Goal: Task Accomplishment & Management: Manage account settings

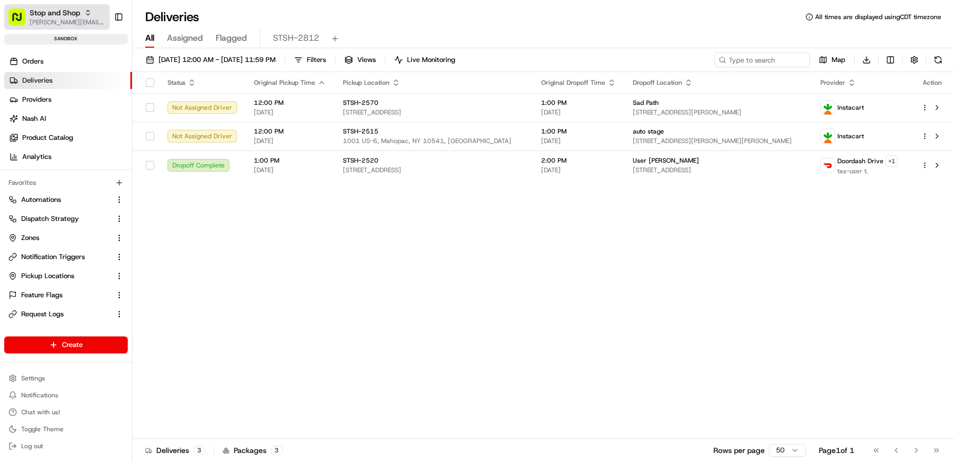
click at [71, 19] on span "[PERSON_NAME][EMAIL_ADDRESS][DOMAIN_NAME]" at bounding box center [68, 22] width 76 height 8
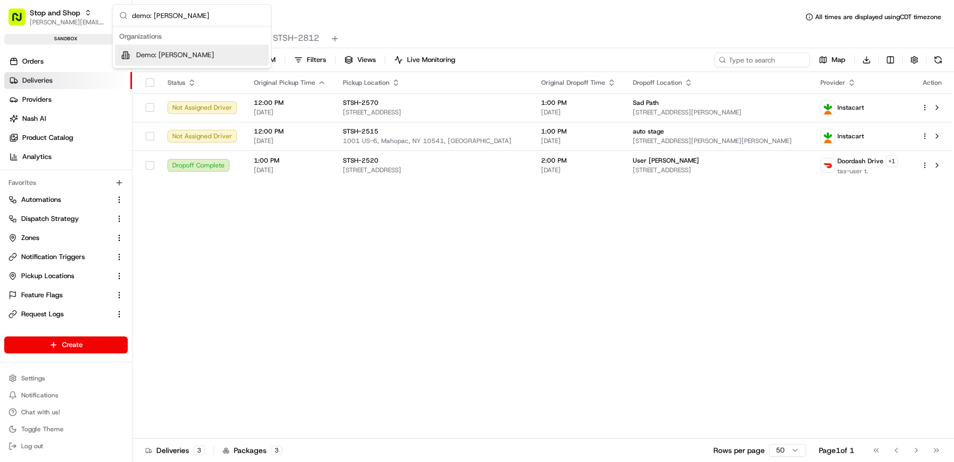
type input "demo: matthew"
click at [161, 51] on span "Demo: Matthew" at bounding box center [175, 55] width 78 height 10
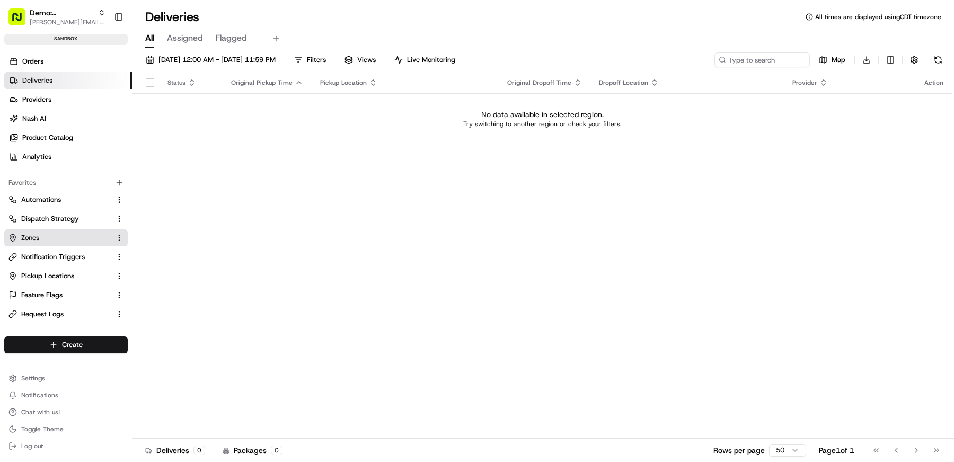
click at [69, 236] on link "Zones" at bounding box center [59, 238] width 102 height 10
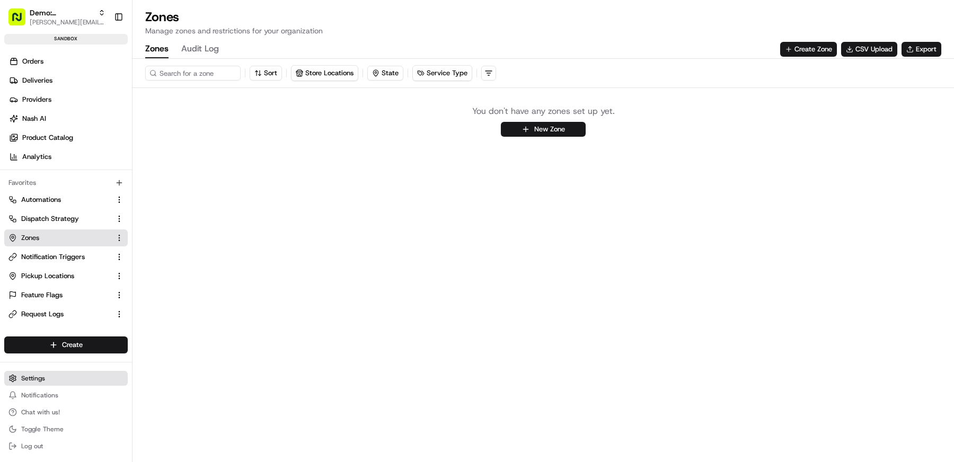
click at [45, 381] on span "Settings" at bounding box center [33, 378] width 24 height 8
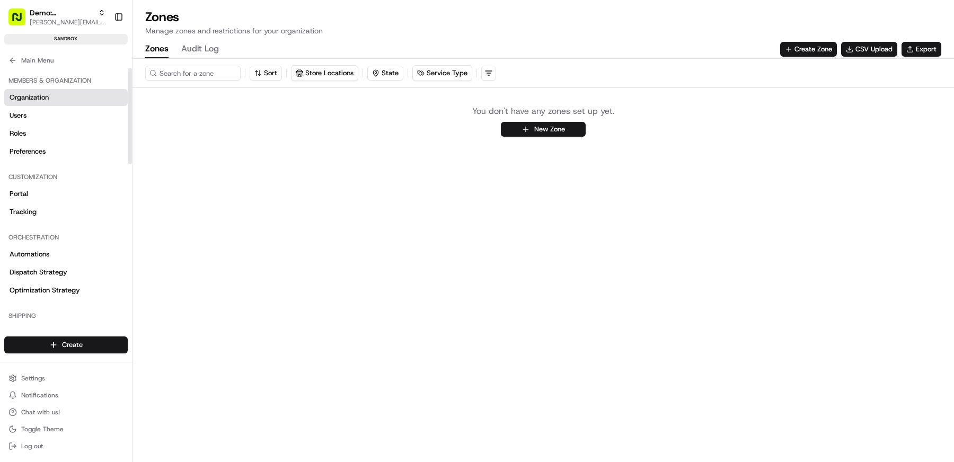
click at [50, 91] on link "Organization" at bounding box center [65, 97] width 123 height 17
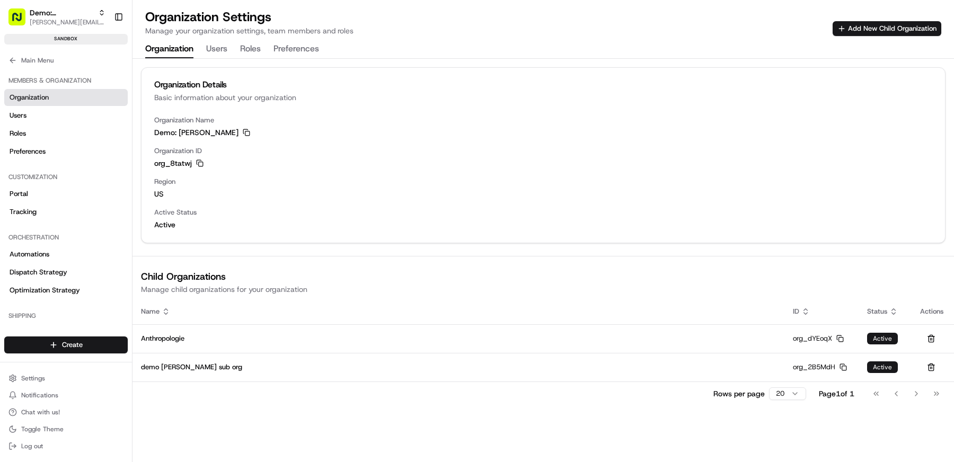
click at [195, 164] on div "org_8tatwj Copy org_8tatwj" at bounding box center [543, 163] width 778 height 11
click at [204, 164] on div "org_8tatwj Copy org_8tatwj" at bounding box center [543, 163] width 778 height 11
click at [200, 164] on icon "button" at bounding box center [199, 163] width 7 height 7
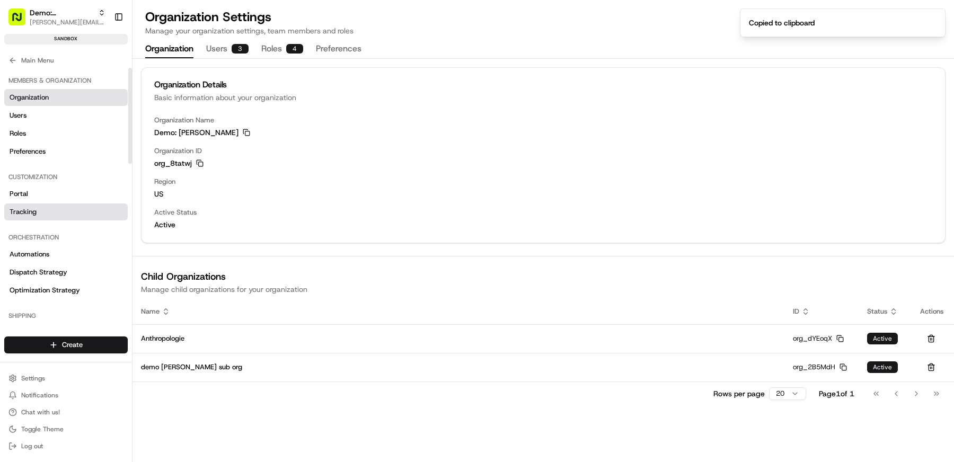
scroll to position [401, 0]
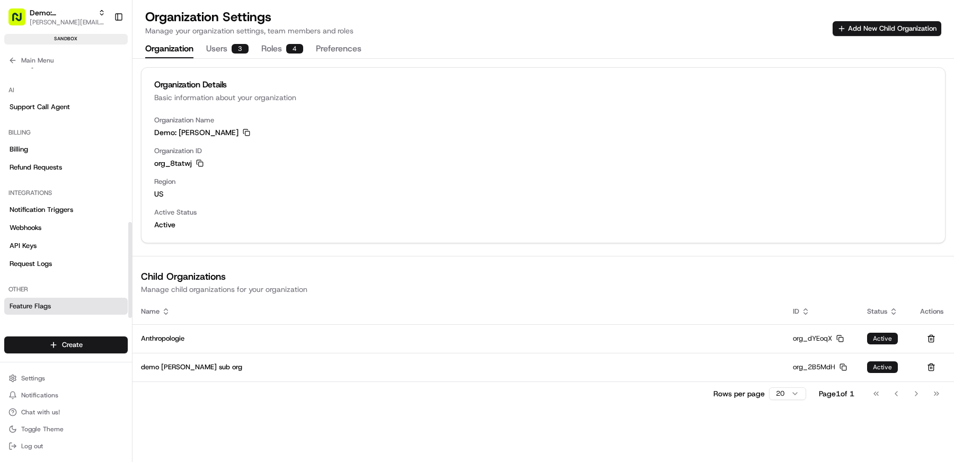
click at [64, 308] on link "Feature Flags" at bounding box center [65, 306] width 123 height 17
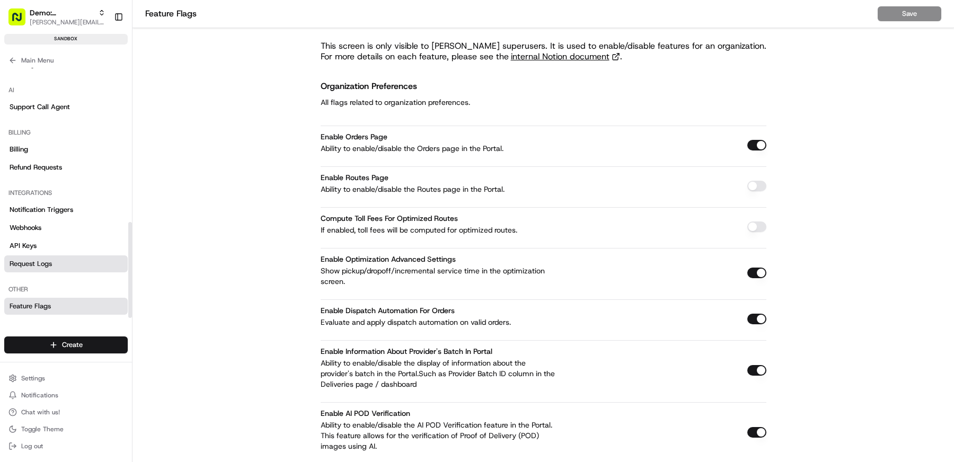
click at [56, 258] on link "Request Logs" at bounding box center [65, 263] width 123 height 17
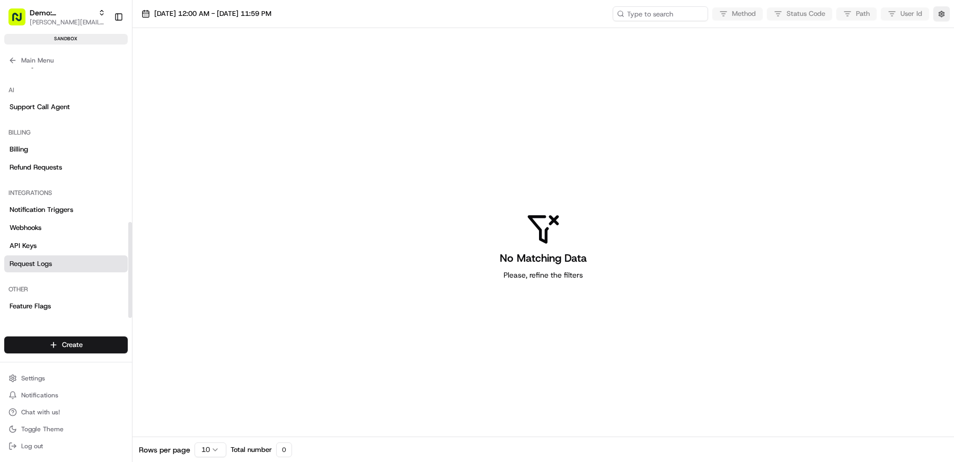
click at [53, 237] on li "API Keys" at bounding box center [65, 245] width 123 height 17
click at [43, 246] on link "API Keys" at bounding box center [65, 245] width 123 height 17
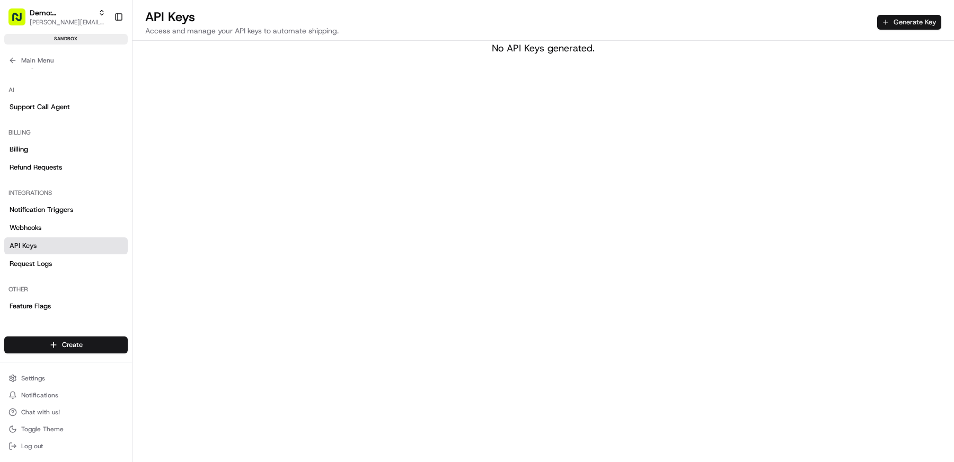
click at [923, 25] on button "Generate Key" at bounding box center [909, 22] width 64 height 15
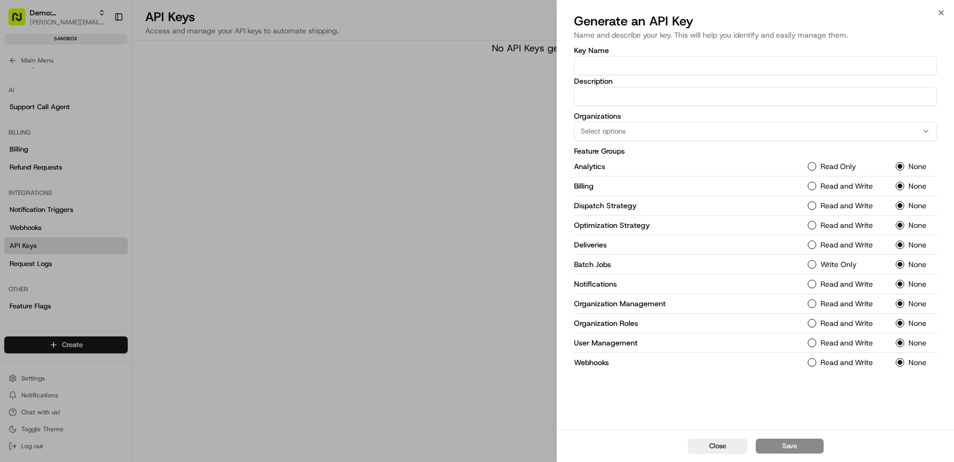
click at [688, 61] on input "Key Name" at bounding box center [755, 65] width 363 height 19
type input "Demo Store"
click at [636, 103] on input "Description" at bounding box center [755, 96] width 363 height 19
type input "demo store"
click at [628, 154] on label "Feature Groups" at bounding box center [755, 150] width 363 height 7
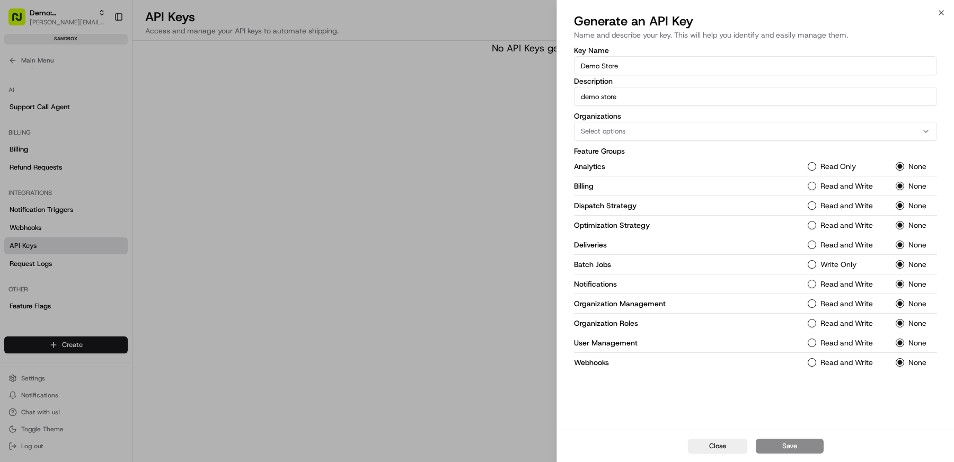
click at [628, 138] on button "Select options" at bounding box center [755, 131] width 363 height 19
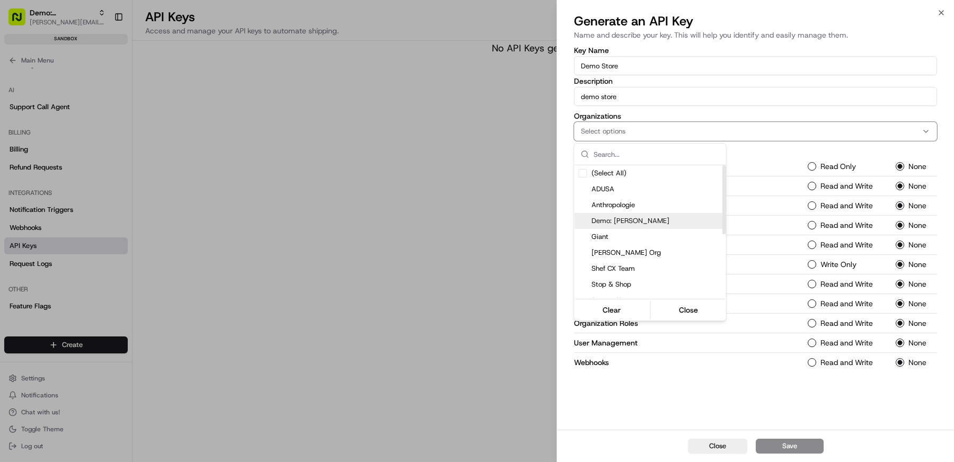
click at [630, 214] on div "Demo: [PERSON_NAME]" at bounding box center [651, 221] width 152 height 16
click at [727, 105] on div at bounding box center [477, 231] width 954 height 462
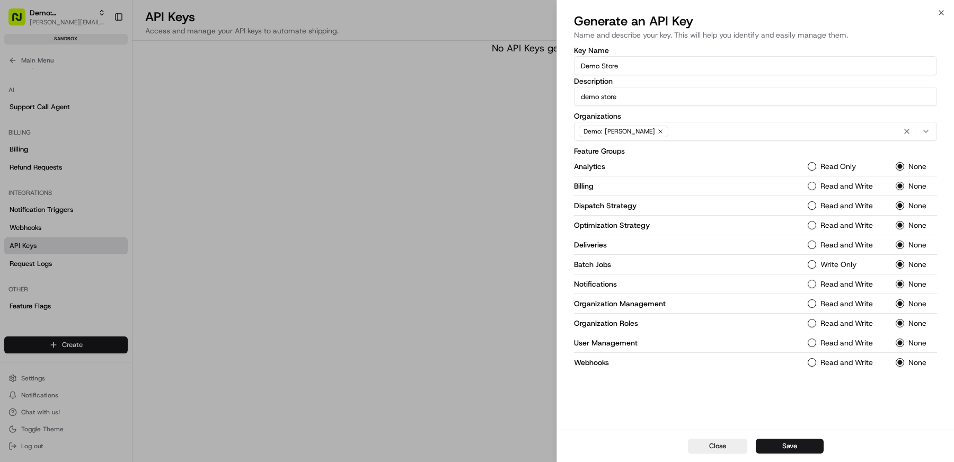
click at [684, 133] on div "Demo: Matthew" at bounding box center [756, 131] width 358 height 16
type input "org_8tatwj"
click at [695, 201] on div "Clear Close" at bounding box center [650, 193] width 149 height 19
click at [697, 194] on button "Close" at bounding box center [688, 193] width 73 height 15
click at [814, 168] on button "Read Only" at bounding box center [812, 166] width 8 height 8
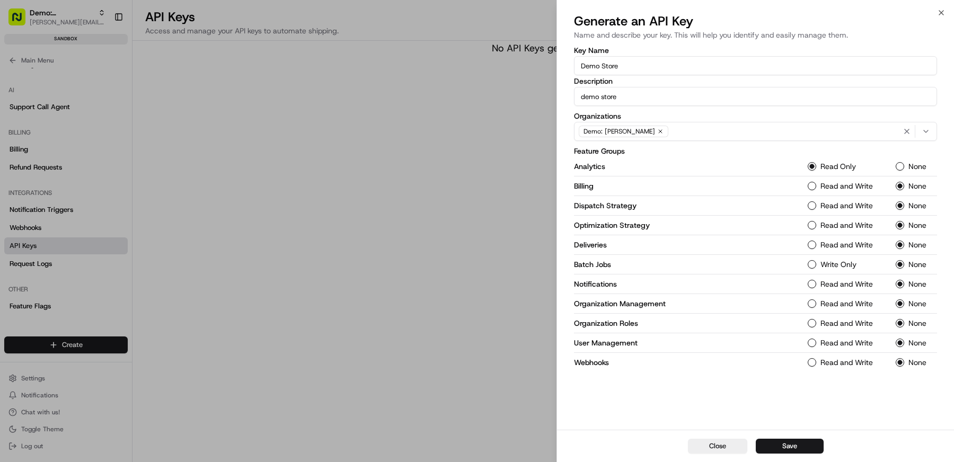
click at [814, 182] on div "Read and Write" at bounding box center [845, 186] width 75 height 8
click at [814, 191] on div "Billing Read and Write None" at bounding box center [755, 186] width 363 height 20
click at [812, 186] on button "Read and Write" at bounding box center [812, 186] width 8 height 8
click at [812, 206] on Strategy-1 "Read and Write" at bounding box center [812, 205] width 8 height 8
click at [812, 221] on Strategy-1 "Read and Write" at bounding box center [812, 225] width 8 height 8
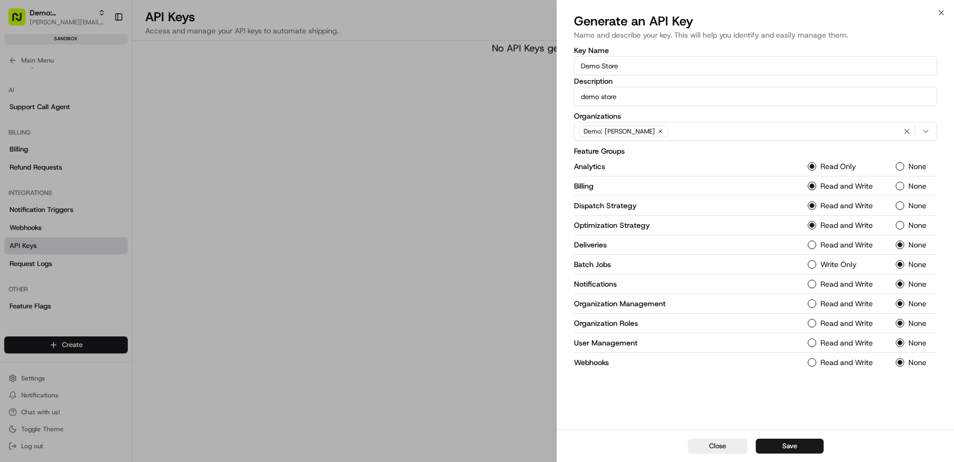
click at [811, 244] on button "Read and Write" at bounding box center [812, 245] width 8 height 8
click at [817, 267] on div "Write Only" at bounding box center [845, 264] width 75 height 8
click at [813, 264] on Jobs-1 "Write Only" at bounding box center [812, 264] width 8 height 8
click at [813, 287] on button "Read and Write" at bounding box center [812, 284] width 8 height 8
click at [812, 308] on div "Organization Management Read and Write None" at bounding box center [755, 304] width 363 height 20
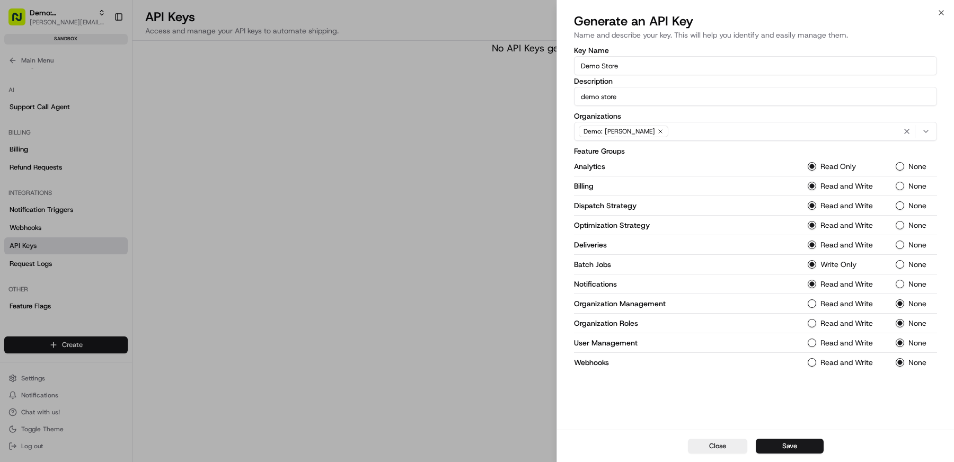
click at [812, 303] on Management-1 "Read and Write" at bounding box center [812, 303] width 8 height 8
click at [812, 319] on Roles-1 "Read and Write" at bounding box center [812, 323] width 8 height 8
click at [812, 343] on Management-1 "Read and Write" at bounding box center [812, 343] width 8 height 8
click at [814, 360] on button "Read and Write" at bounding box center [812, 362] width 8 height 8
click at [799, 445] on button "Save" at bounding box center [790, 446] width 68 height 15
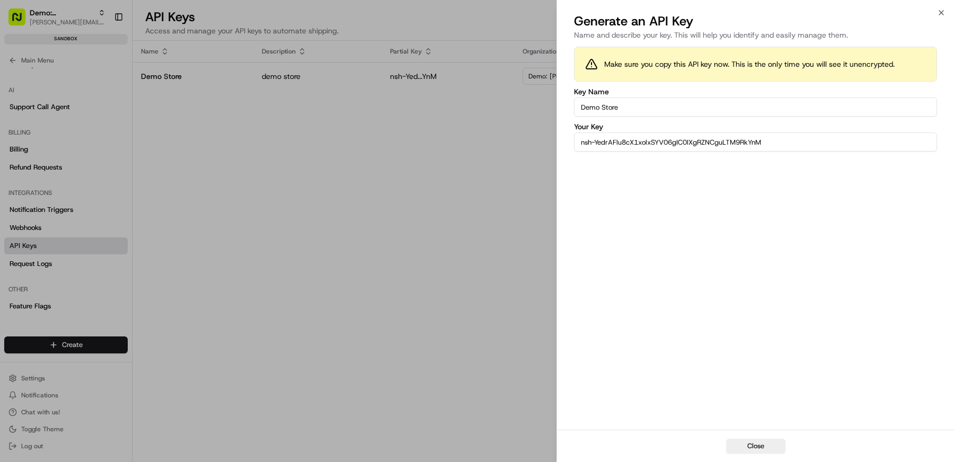
click at [780, 147] on input "nsh-YedrAFlu8cX1xolxSYV06gIC0IXgRZNCguLTM9RkYnM" at bounding box center [755, 141] width 363 height 19
click at [396, 159] on div at bounding box center [477, 231] width 954 height 462
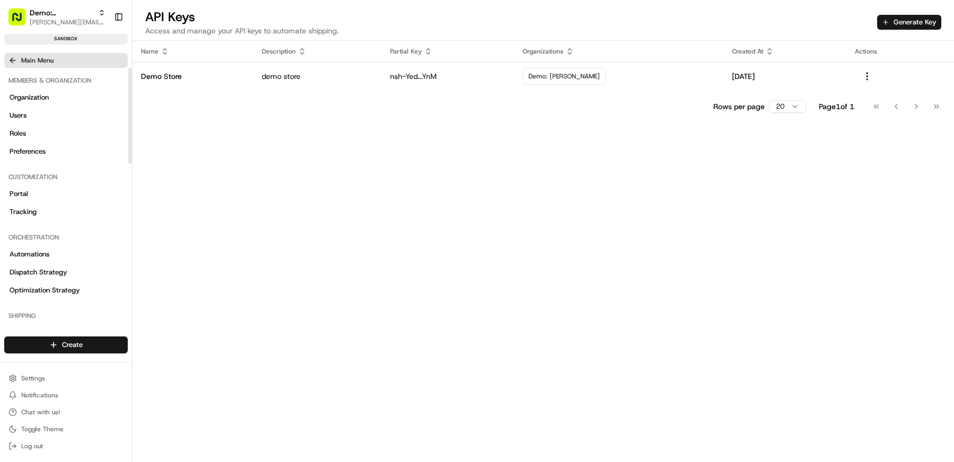
click at [12, 55] on button "Main Menu" at bounding box center [65, 60] width 123 height 15
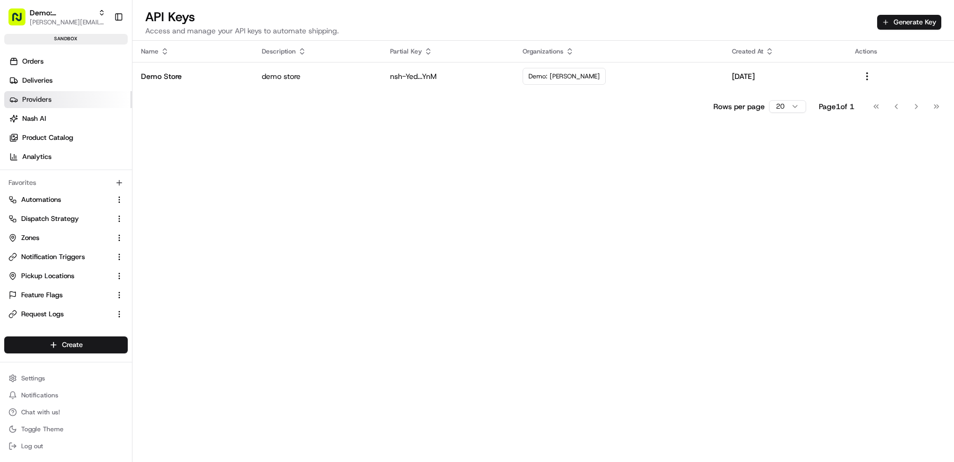
click at [64, 98] on link "Providers" at bounding box center [68, 99] width 128 height 17
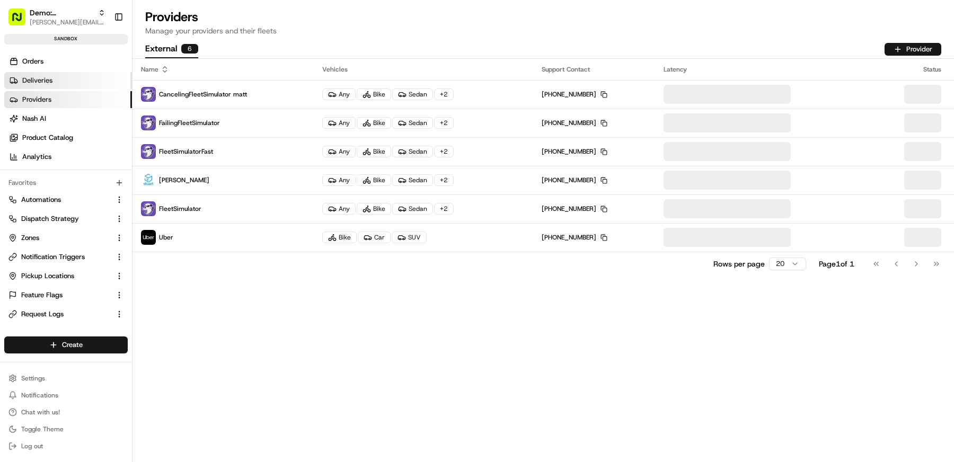
click at [64, 76] on link "Deliveries" at bounding box center [68, 80] width 128 height 17
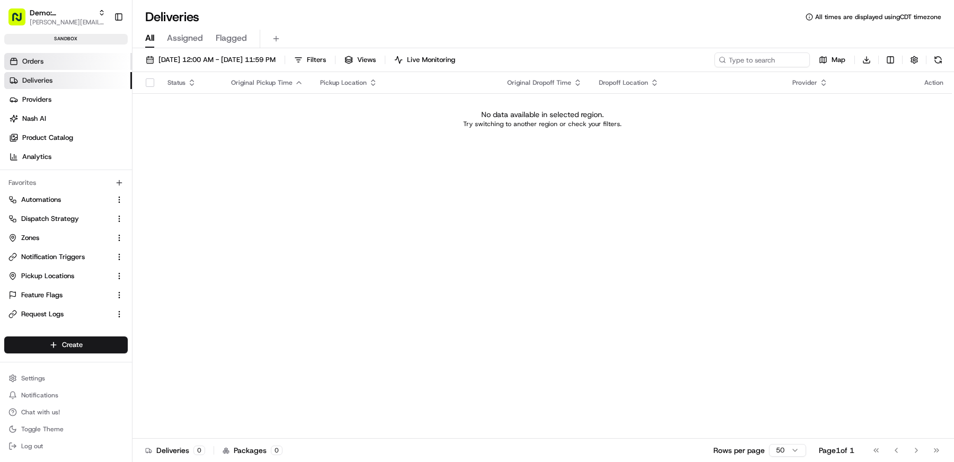
click at [70, 60] on link "Orders" at bounding box center [68, 61] width 128 height 17
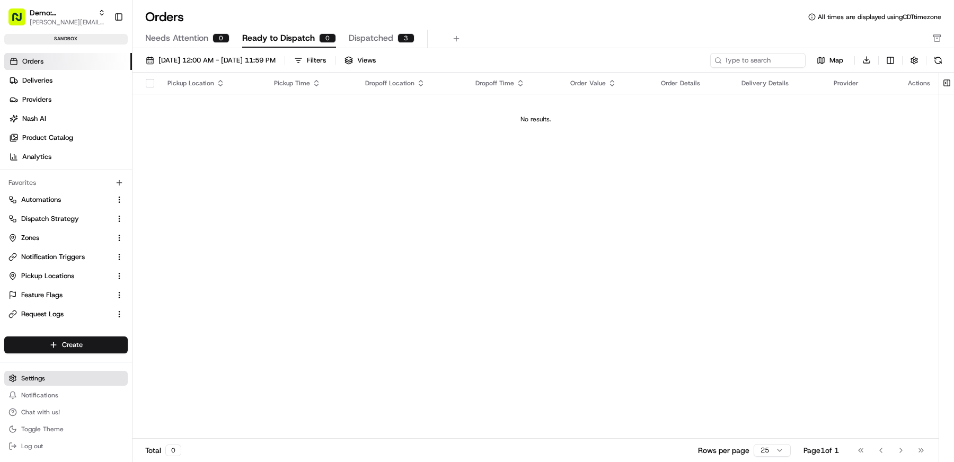
click at [39, 378] on span "Settings" at bounding box center [33, 378] width 24 height 8
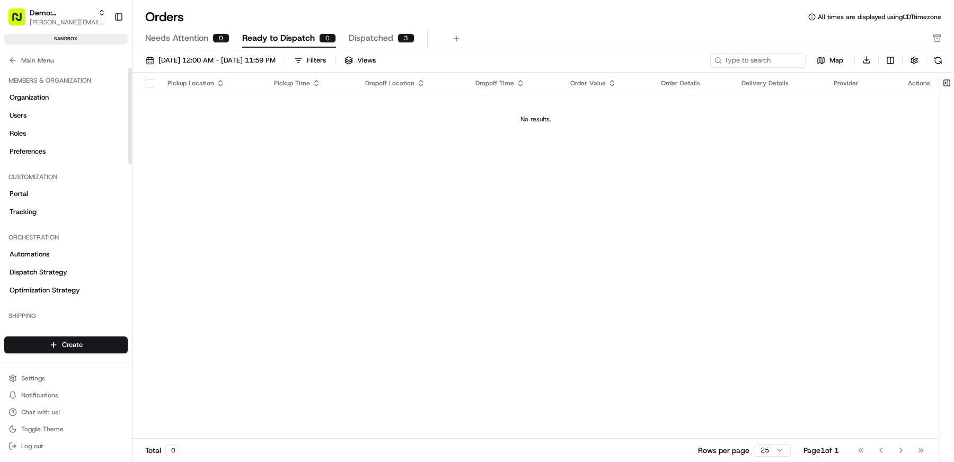
scroll to position [401, 0]
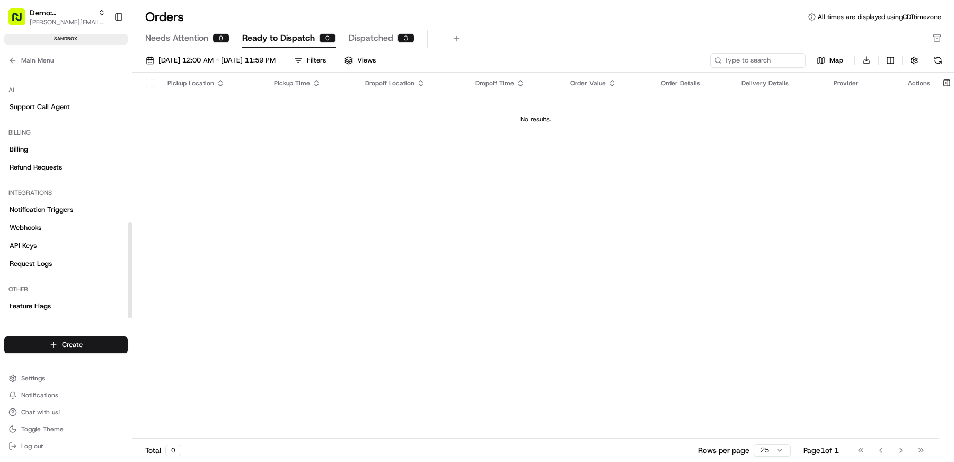
click at [49, 302] on span "Feature Flags" at bounding box center [30, 307] width 41 height 10
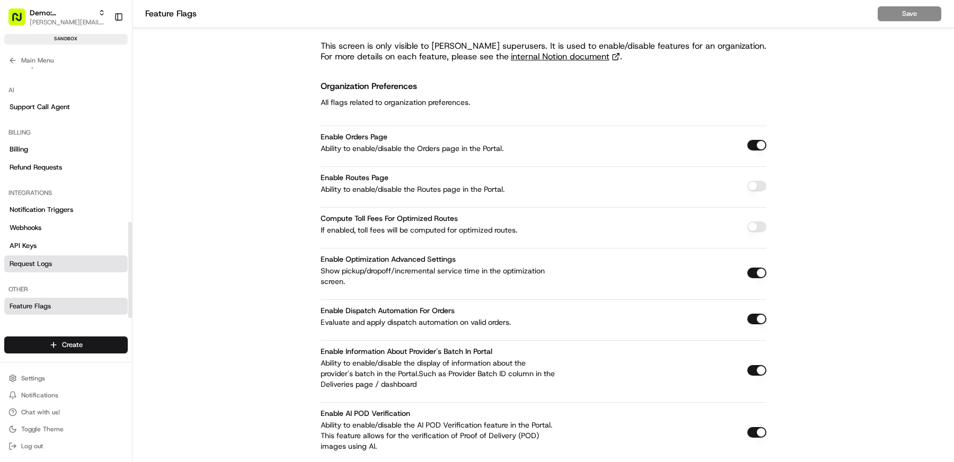
click at [45, 259] on span "Request Logs" at bounding box center [31, 264] width 42 height 10
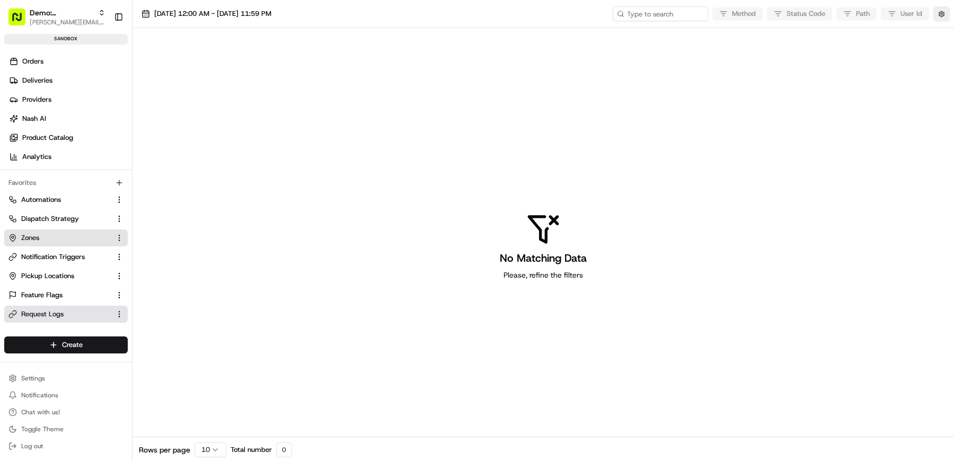
click at [46, 238] on link "Zones" at bounding box center [59, 238] width 102 height 10
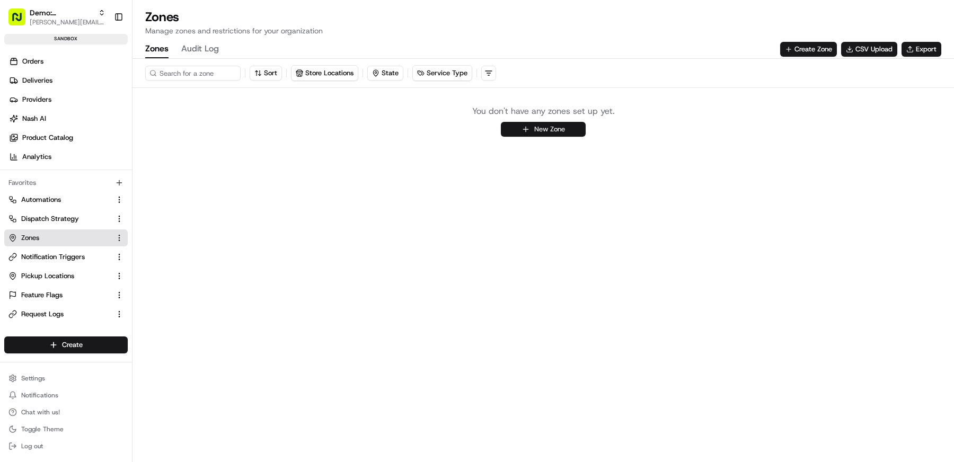
click at [537, 127] on button "New Zone" at bounding box center [543, 129] width 85 height 15
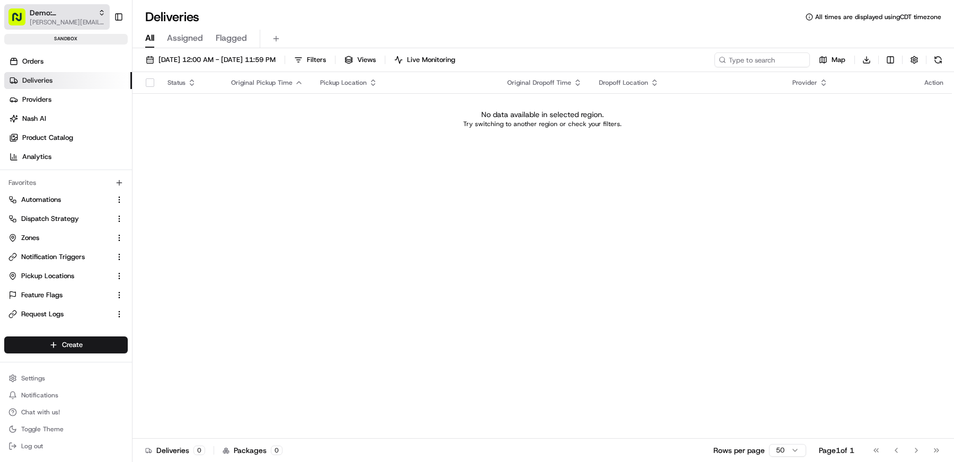
click at [61, 13] on span "Demo: [PERSON_NAME]" at bounding box center [62, 12] width 64 height 11
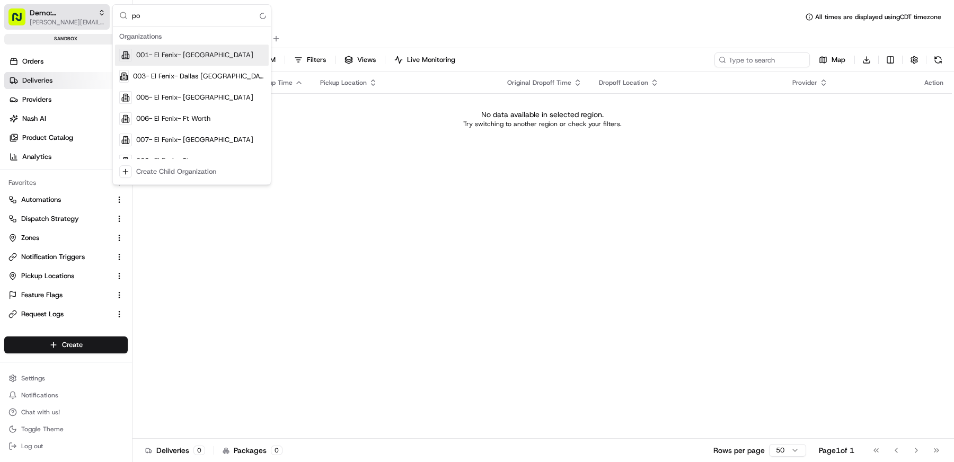
type input "p"
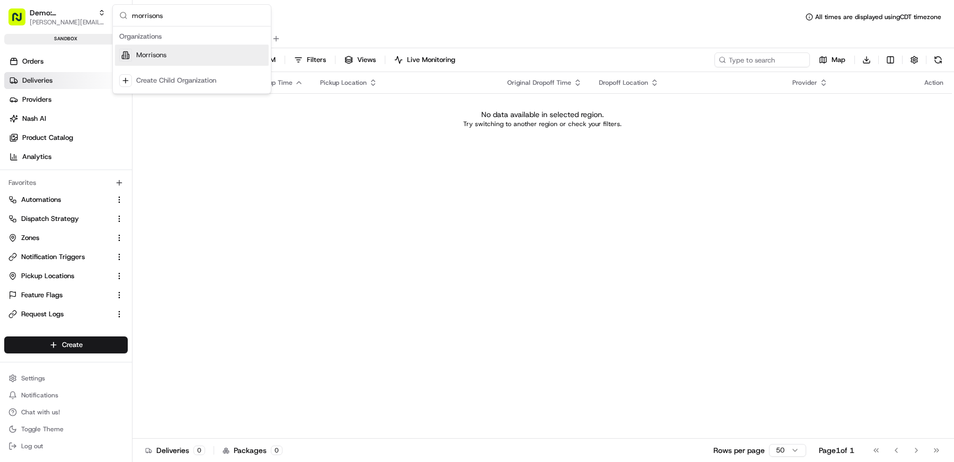
type input "morrisons"
click at [173, 55] on div "Morrisons" at bounding box center [192, 55] width 154 height 21
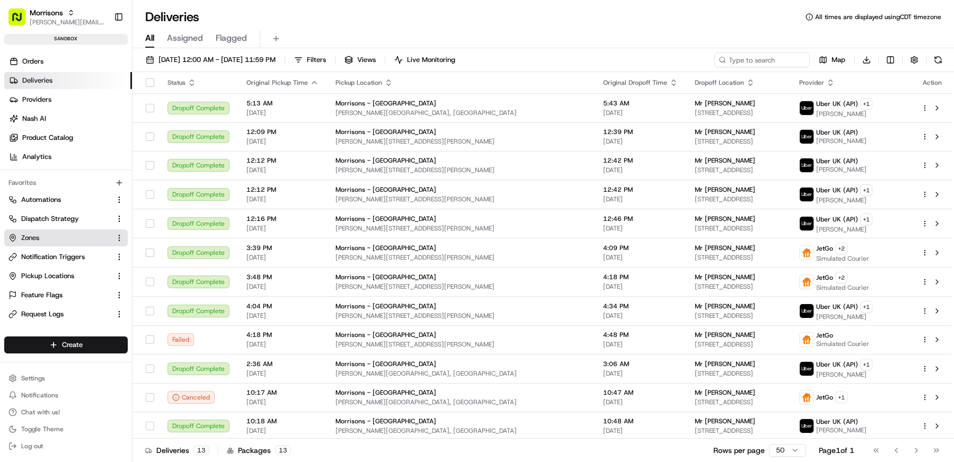
click at [57, 233] on link "Zones" at bounding box center [59, 238] width 102 height 10
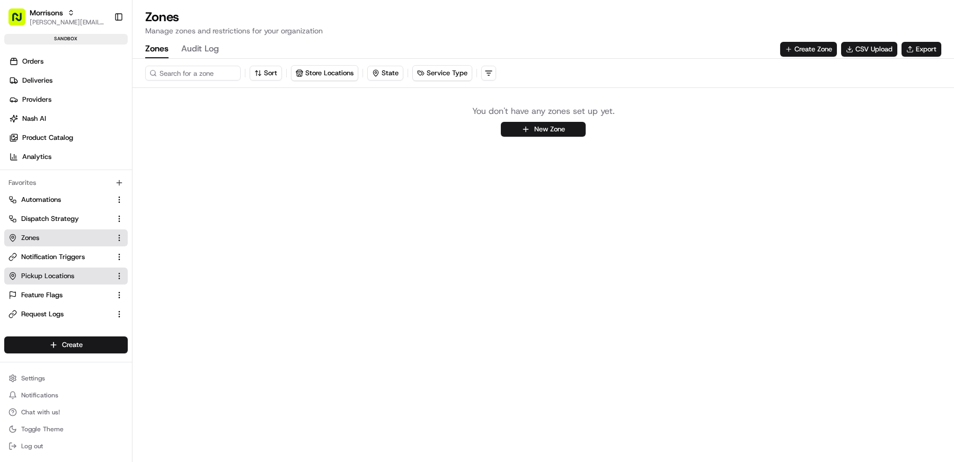
click at [54, 277] on span "Pickup Locations" at bounding box center [47, 276] width 53 height 10
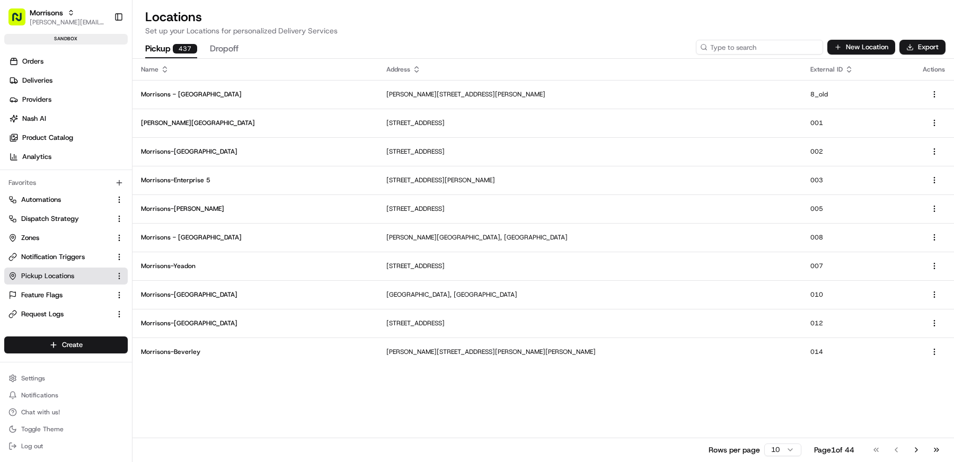
click at [783, 49] on input at bounding box center [759, 47] width 127 height 15
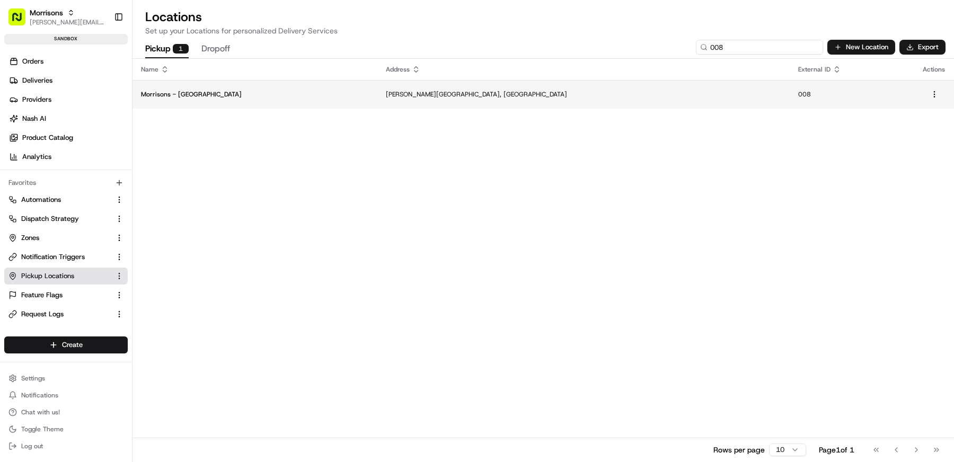
type input "008"
click at [264, 99] on td "Morrisons - Thornbury" at bounding box center [254, 94] width 245 height 29
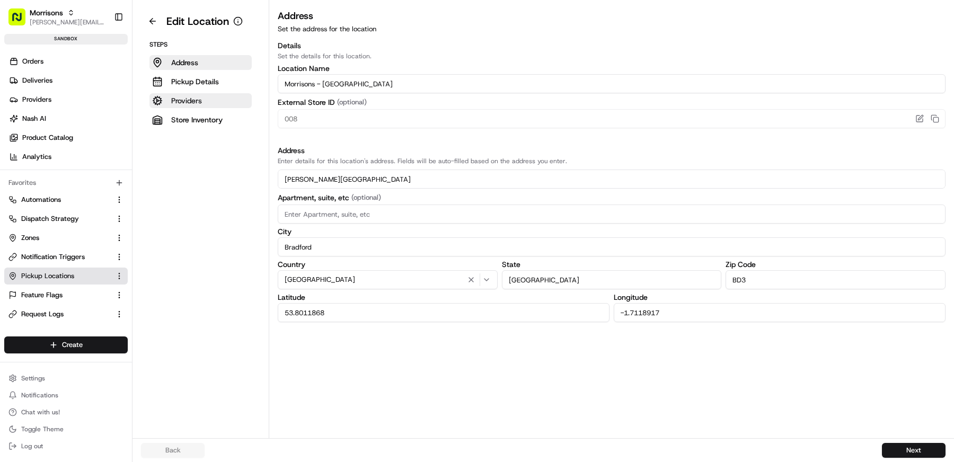
click at [202, 101] on button "Providers" at bounding box center [200, 100] width 102 height 15
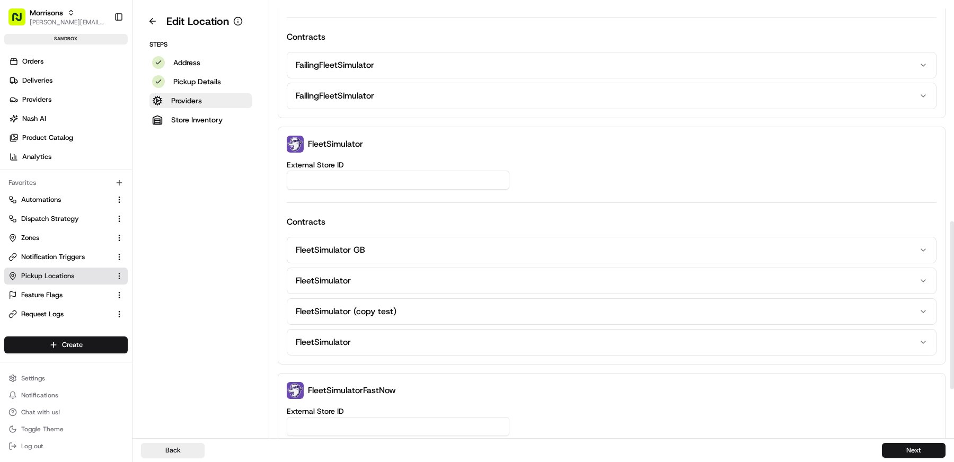
scroll to position [695, 0]
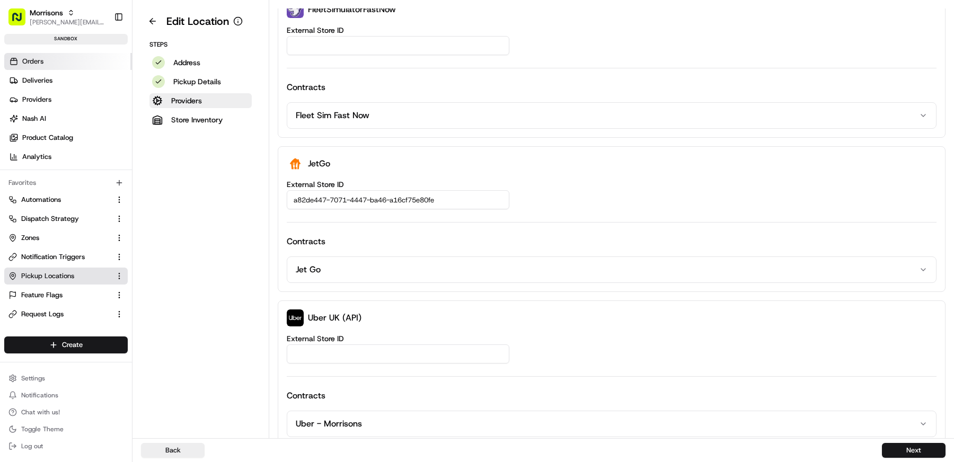
click at [54, 56] on link "Orders" at bounding box center [68, 61] width 128 height 17
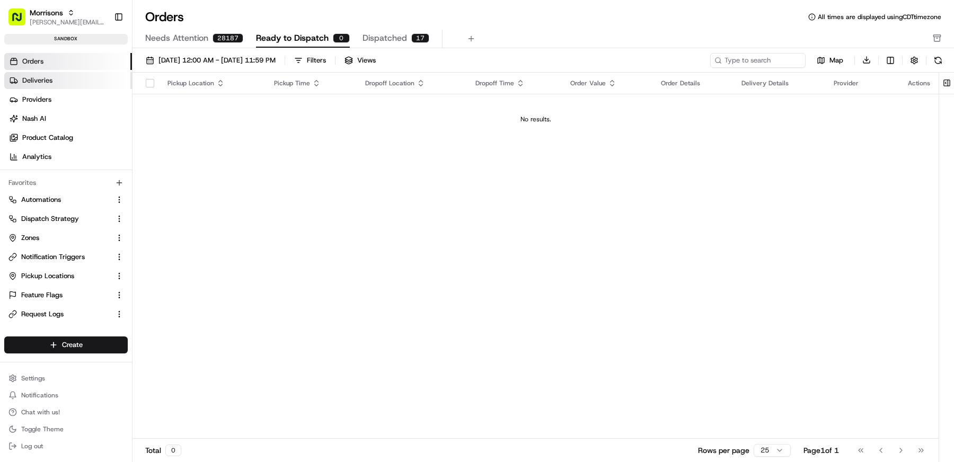
click at [54, 83] on link "Deliveries" at bounding box center [68, 80] width 128 height 17
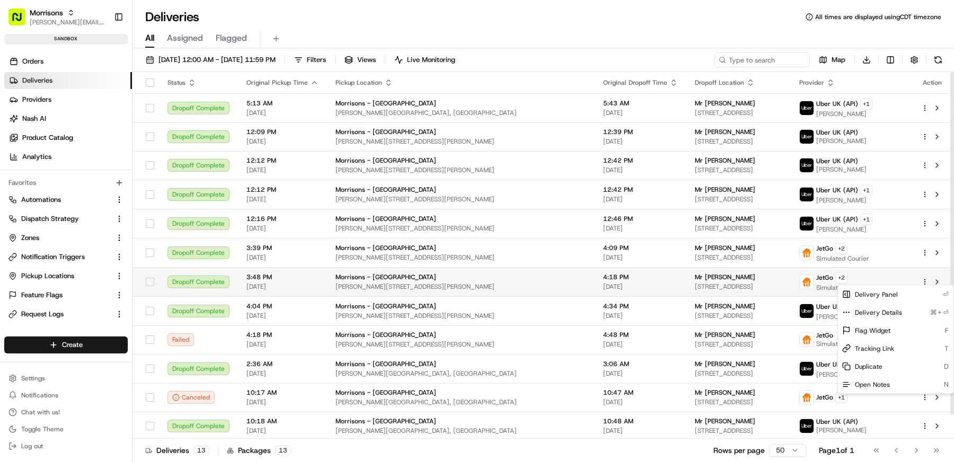
click at [924, 282] on html "Morrisons matt@usenash.com Toggle Sidebar sandbox Orders Deliveries Providers N…" at bounding box center [477, 231] width 954 height 462
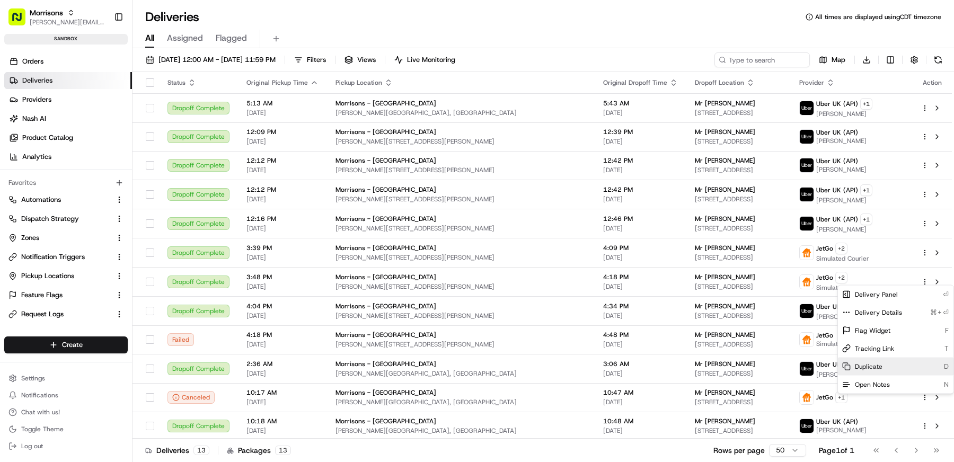
click at [873, 370] on div "Duplicate D" at bounding box center [896, 367] width 116 height 18
click at [665, 35] on html "Morrisons matt@usenash.com Toggle Sidebar sandbox Orders Deliveries Providers N…" at bounding box center [477, 231] width 954 height 462
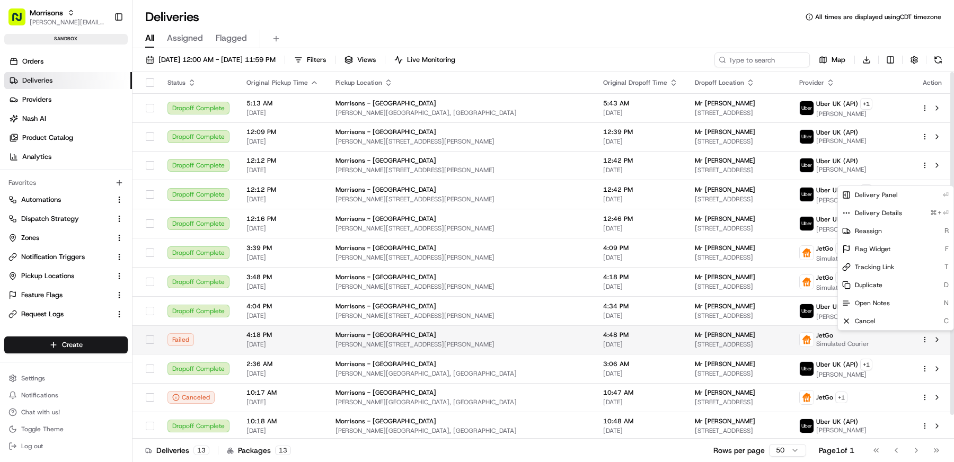
click at [926, 339] on html "Morrisons matt@usenash.com Toggle Sidebar sandbox Orders Deliveries Providers N…" at bounding box center [477, 231] width 954 height 462
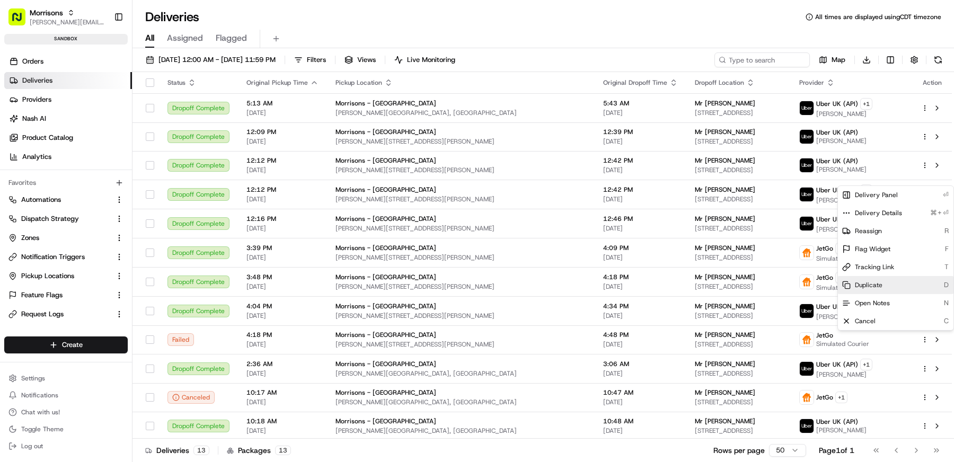
click at [897, 285] on div "Duplicate D" at bounding box center [896, 285] width 116 height 18
click at [586, 431] on html "Morrisons matt@usenash.com Toggle Sidebar sandbox Orders Deliveries Providers N…" at bounding box center [477, 231] width 954 height 462
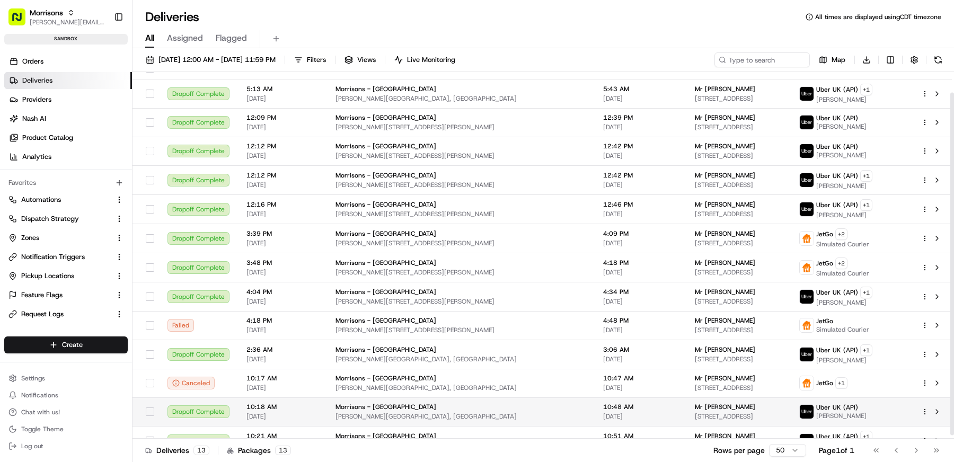
scroll to position [26, 0]
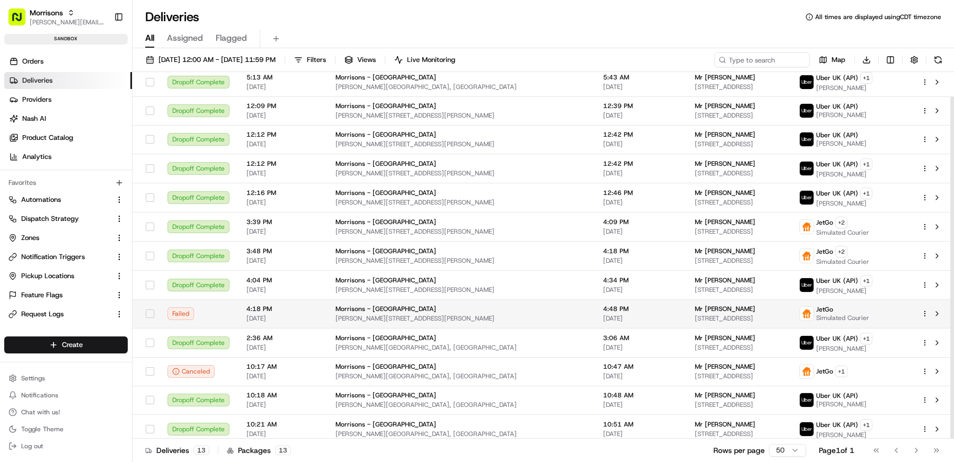
click at [926, 311] on html "Morrisons matt@usenash.com Toggle Sidebar sandbox Orders Deliveries Providers N…" at bounding box center [477, 231] width 954 height 462
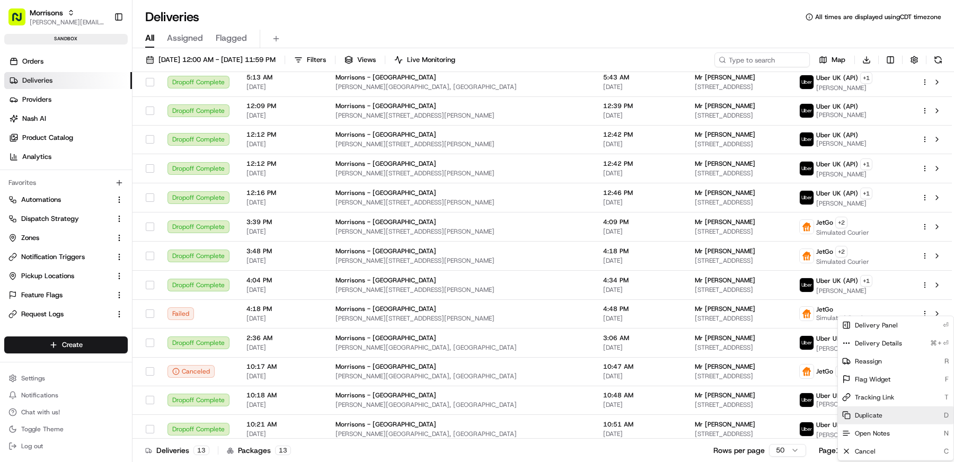
click at [874, 414] on span "Duplicate" at bounding box center [869, 415] width 28 height 8
click at [597, 23] on html "Morrisons matt@usenash.com Toggle Sidebar sandbox Orders Deliveries Providers N…" at bounding box center [477, 231] width 954 height 462
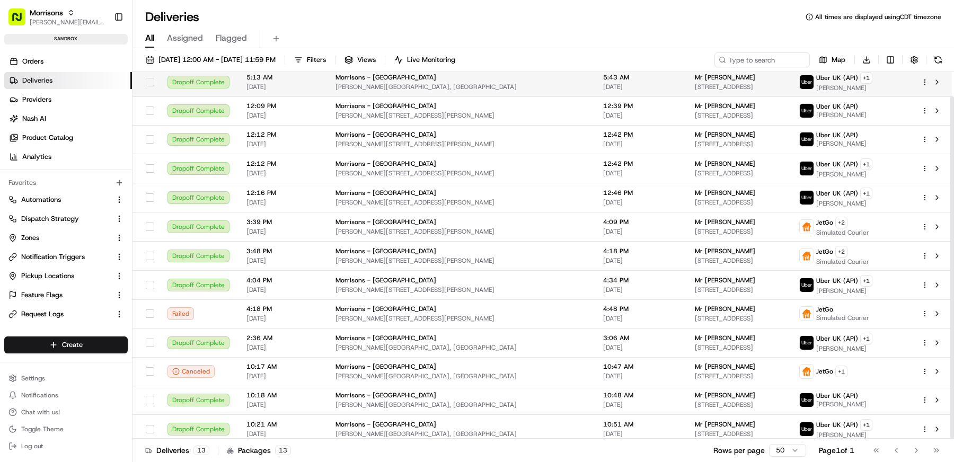
scroll to position [0, 0]
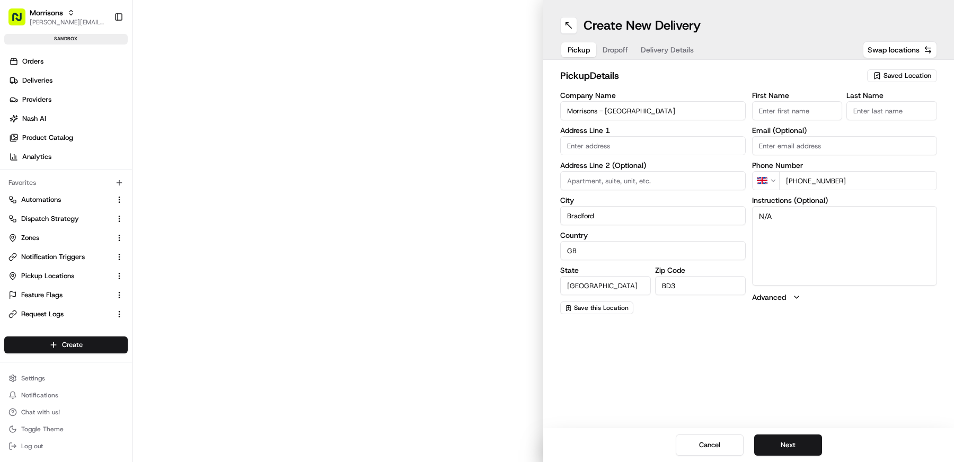
type input "[PERSON_NAME] Ave"
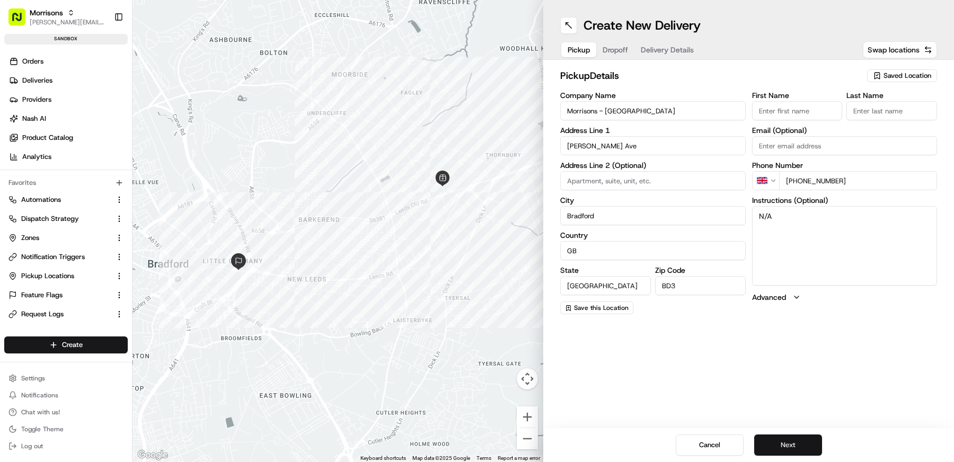
click at [779, 445] on button "Next" at bounding box center [788, 445] width 68 height 21
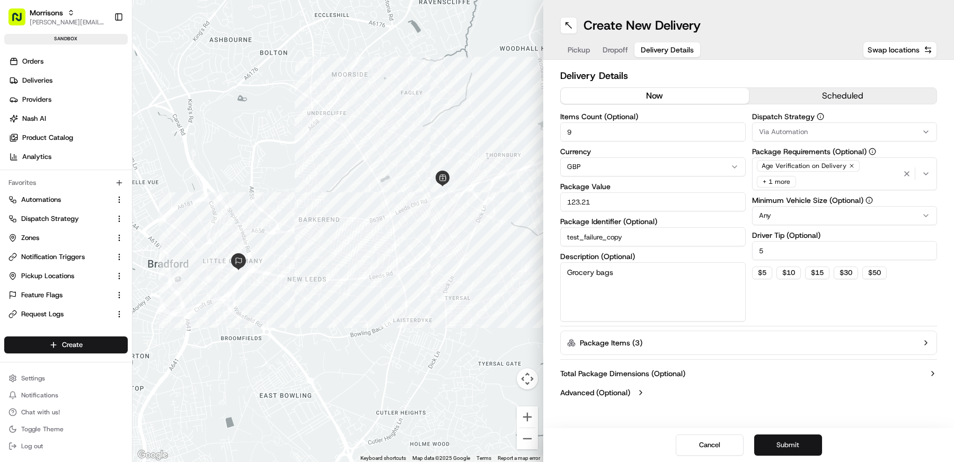
click at [779, 445] on button "Submit" at bounding box center [788, 445] width 68 height 21
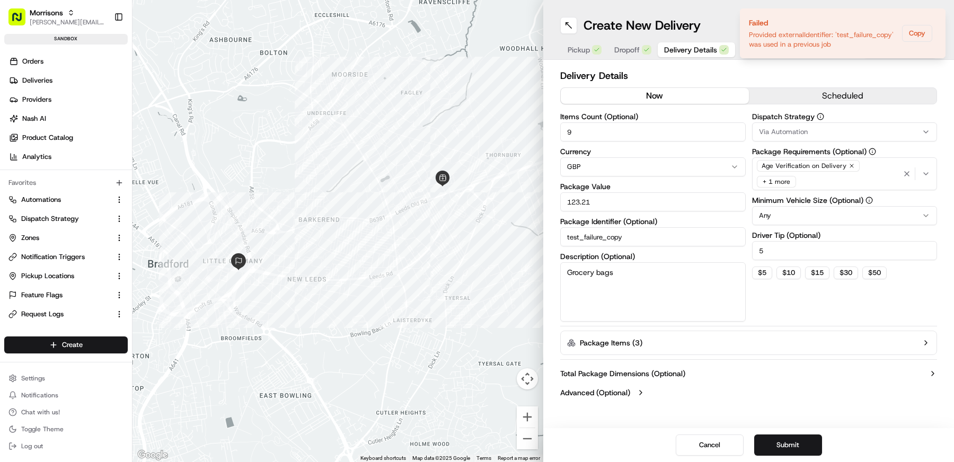
click at [657, 238] on input "test_failure_copy" at bounding box center [652, 236] width 185 height 19
type input "test_failure_copy_1"
click at [779, 435] on button "Submit" at bounding box center [788, 445] width 68 height 21
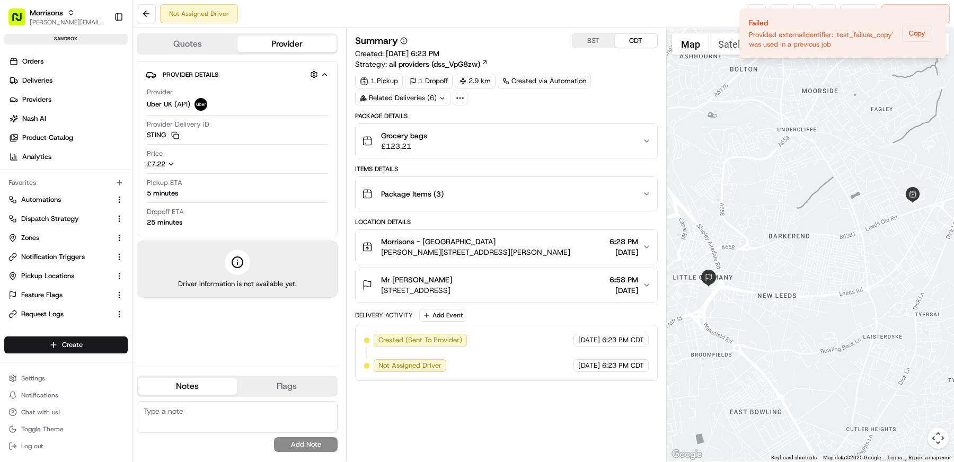
click at [188, 42] on button "Quotes" at bounding box center [188, 44] width 100 height 17
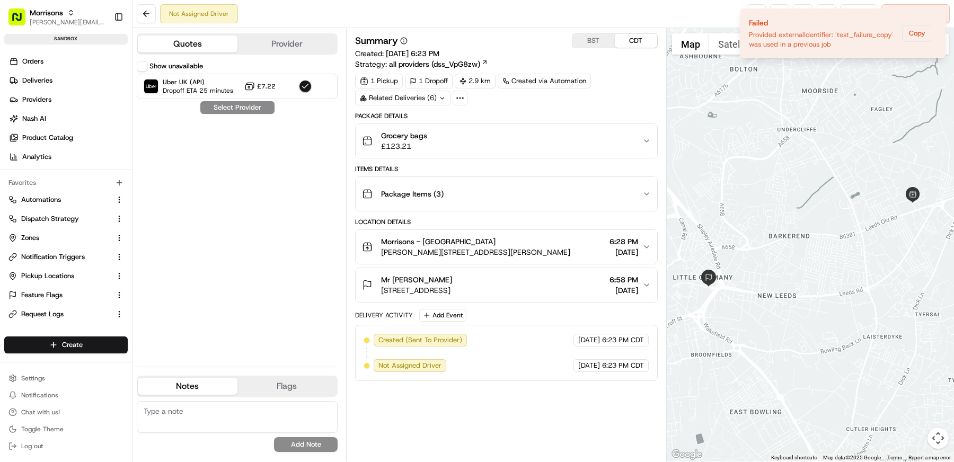
click at [144, 61] on button "Show unavailable" at bounding box center [142, 66] width 11 height 11
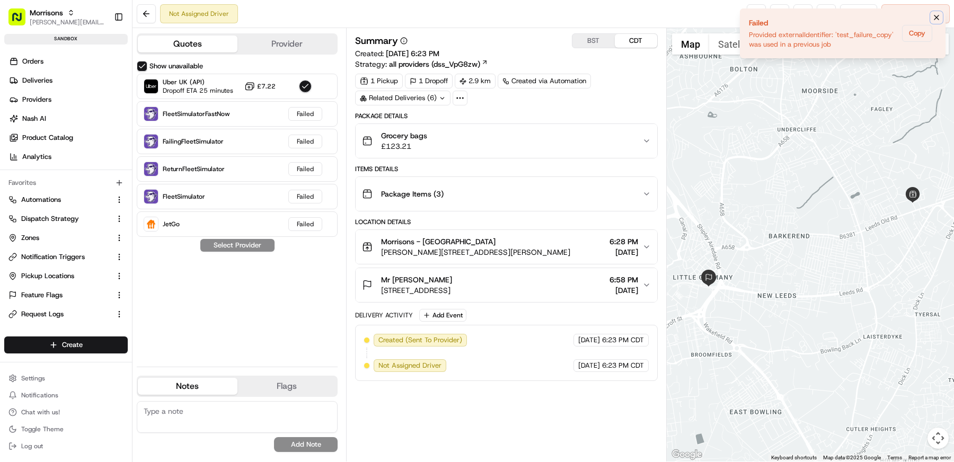
click at [939, 17] on icon "Notifications (F8)" at bounding box center [936, 17] width 8 height 8
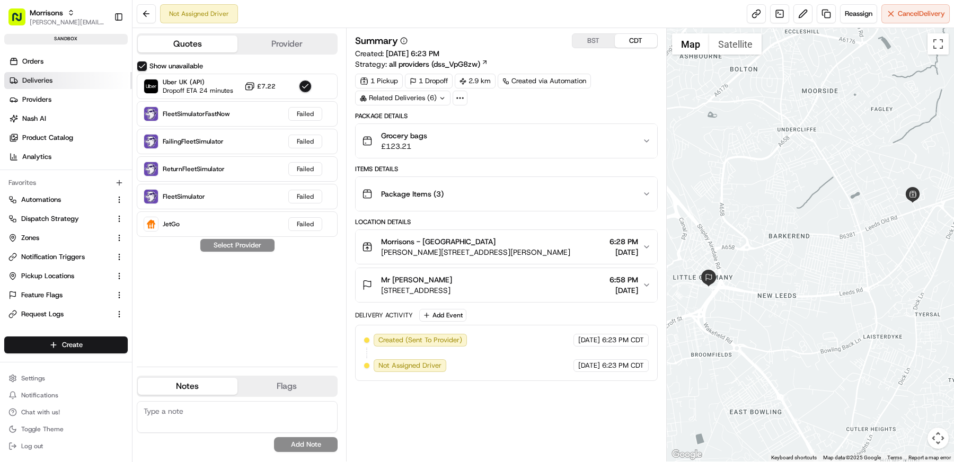
click at [67, 78] on link "Deliveries" at bounding box center [68, 80] width 128 height 17
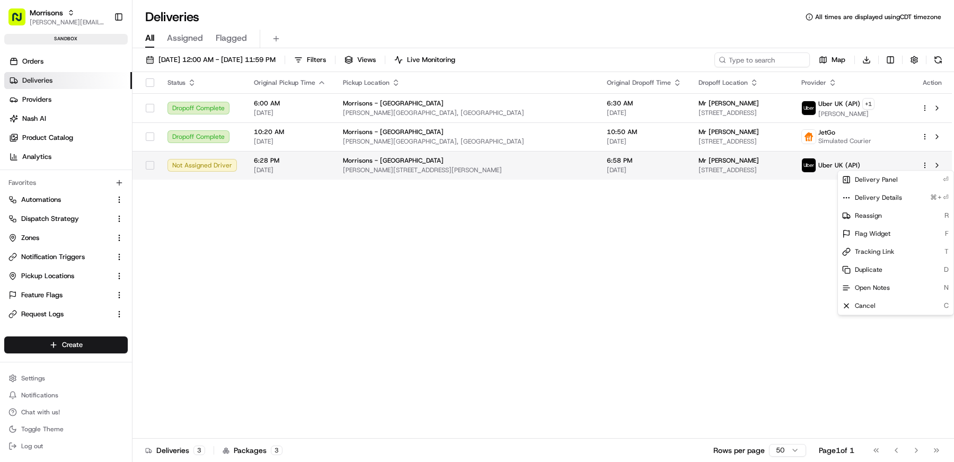
click at [925, 164] on html "Morrisons matt@usenash.com Toggle Sidebar sandbox Orders Deliveries Providers N…" at bounding box center [477, 231] width 954 height 462
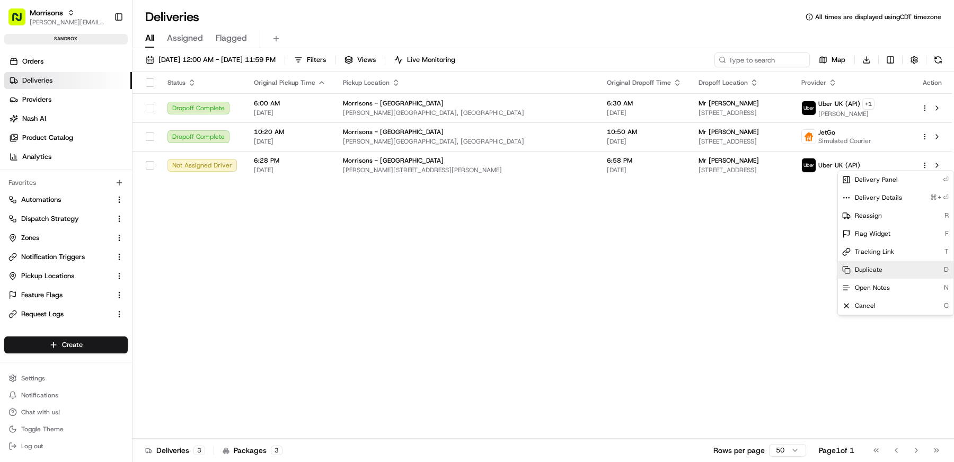
click at [875, 272] on span "Duplicate" at bounding box center [869, 270] width 28 height 8
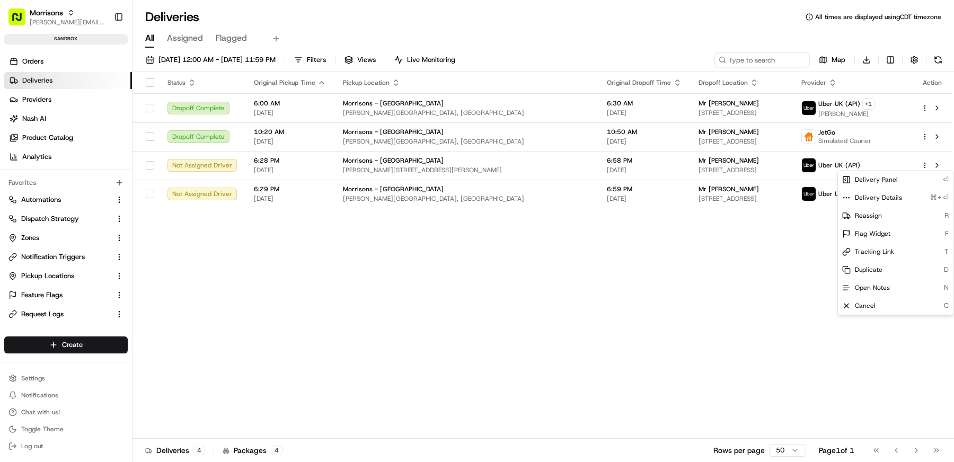
click at [45, 286] on html "Morrisons matt@usenash.com Toggle Sidebar sandbox Orders Deliveries Providers N…" at bounding box center [477, 231] width 954 height 462
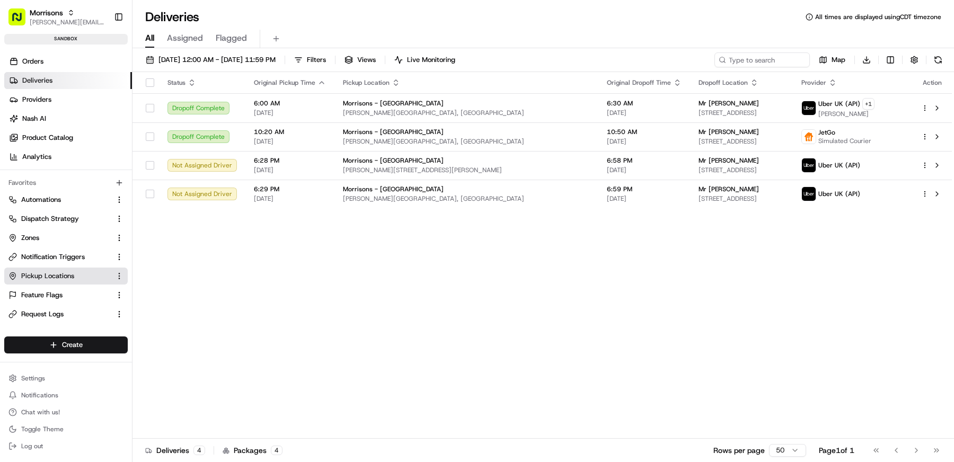
click at [54, 272] on span "Pickup Locations" at bounding box center [47, 276] width 53 height 10
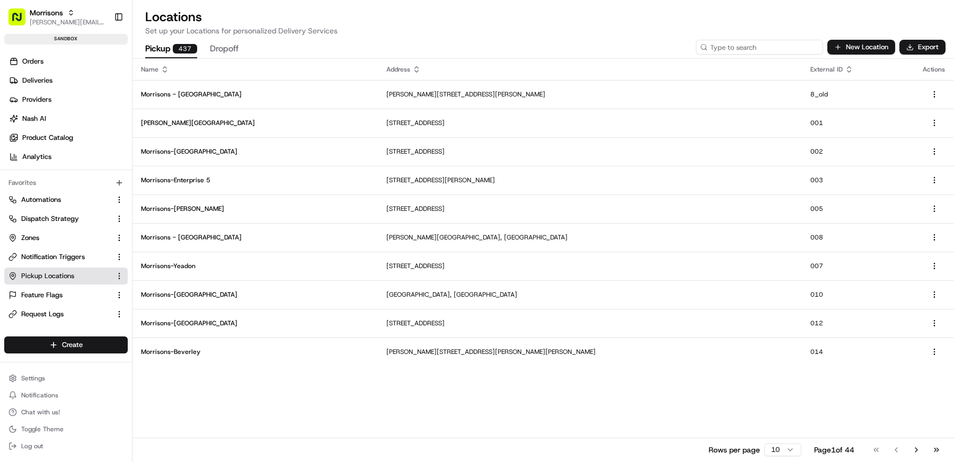
click at [786, 53] on input at bounding box center [759, 47] width 127 height 15
type input "008"
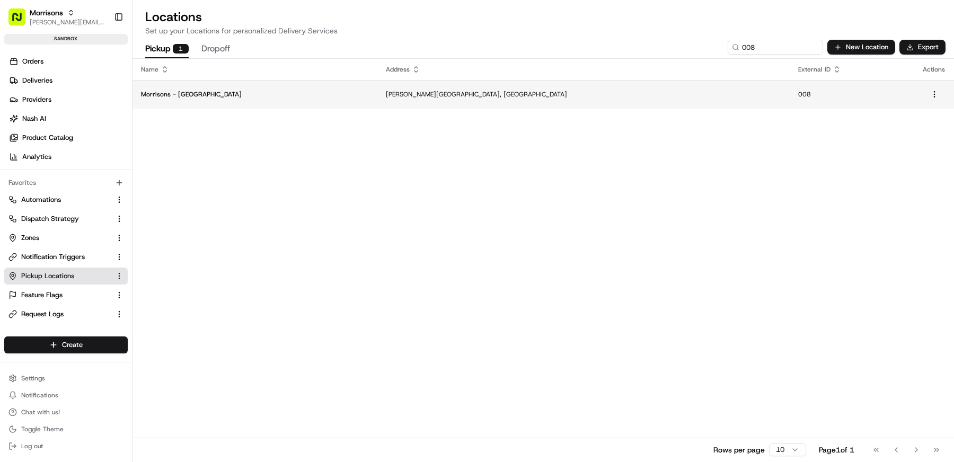
click at [425, 92] on p "[PERSON_NAME][GEOGRAPHIC_DATA], [GEOGRAPHIC_DATA]" at bounding box center [583, 94] width 395 height 8
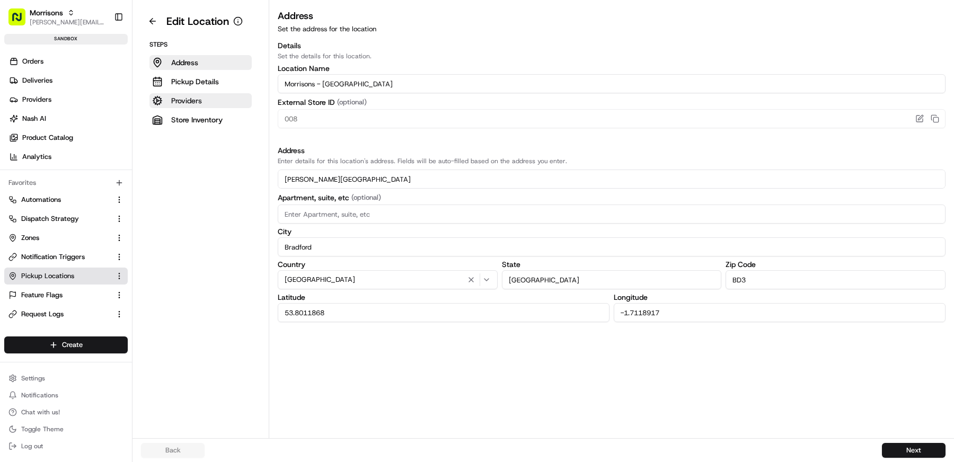
click at [209, 102] on button "Providers" at bounding box center [200, 100] width 102 height 15
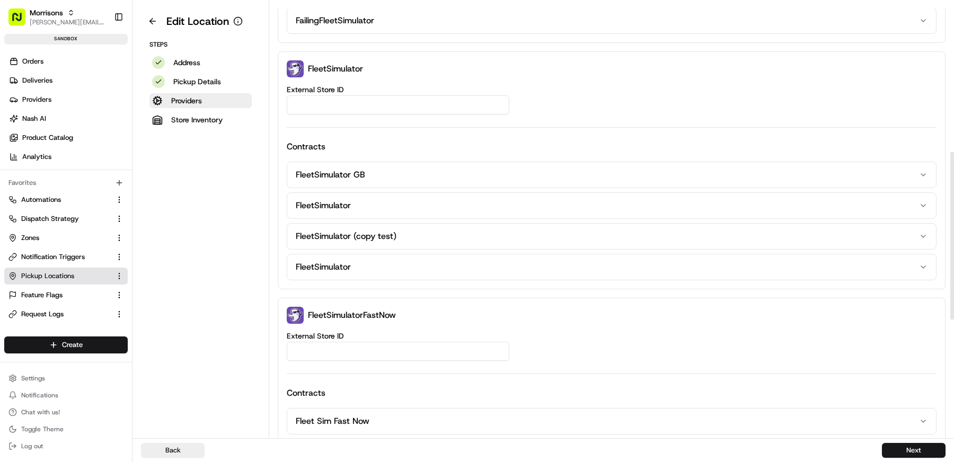
scroll to position [695, 0]
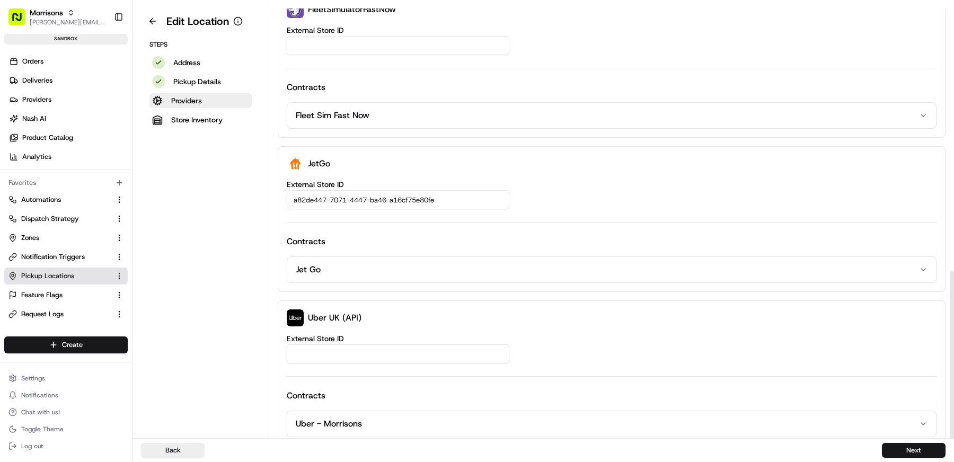
click at [446, 191] on input "a82de447-7071-4447-ba46-a16cf75e80fe" at bounding box center [398, 199] width 223 height 19
paste input
type input "a82de447-7071-4447-ba46-a16cf75e80fe"
paste input "a82de447-7071-4447-ba46-a16cf75e80fe"
click at [293, 190] on input "a82de447-7071-4447-ba46-a16cf75e80fe" at bounding box center [398, 199] width 223 height 19
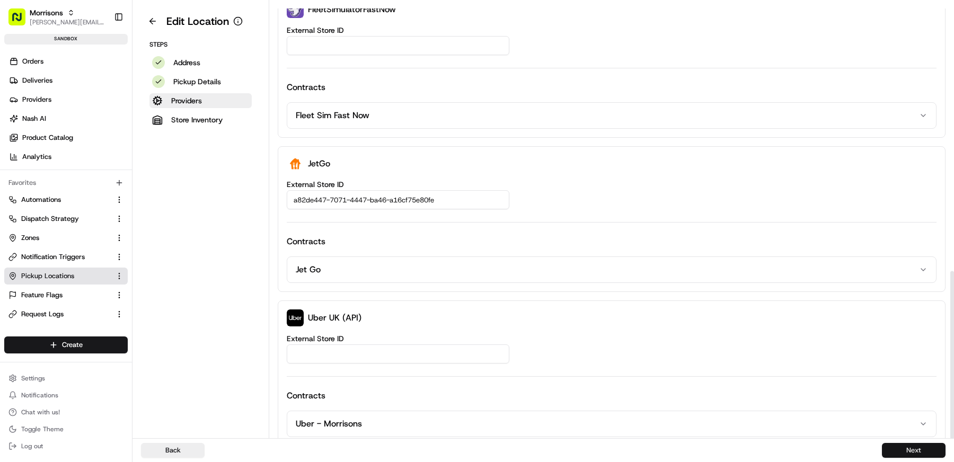
type input "a82de447-7071-4447-ba46-a16cf75e80fe"
click at [900, 449] on button "Next" at bounding box center [914, 450] width 64 height 15
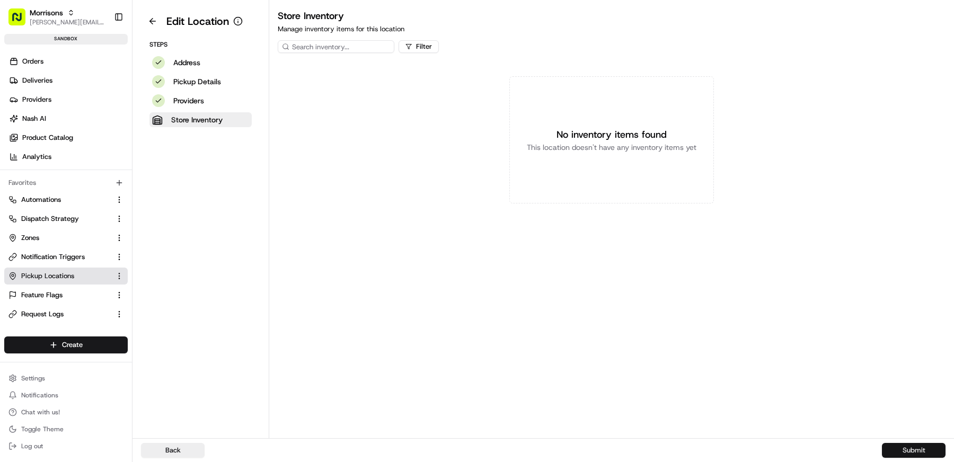
scroll to position [0, 0]
click at [900, 449] on button "Submit" at bounding box center [914, 450] width 64 height 15
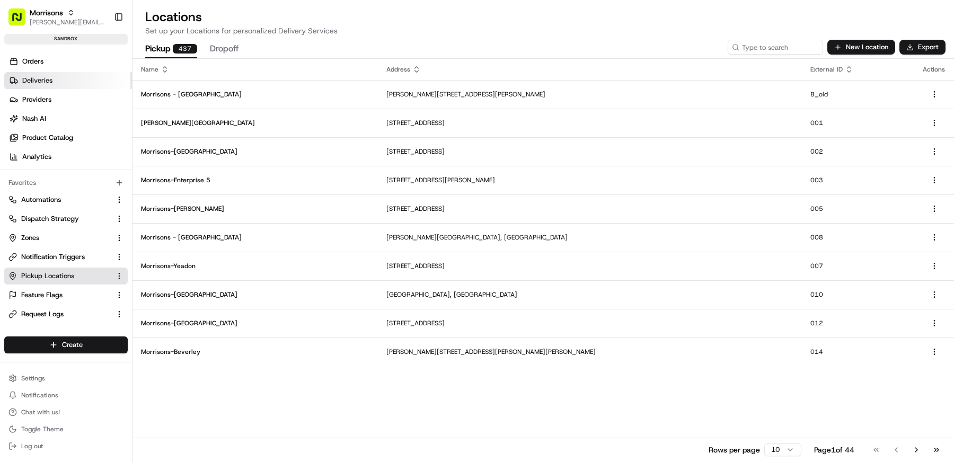
click at [56, 76] on link "Deliveries" at bounding box center [68, 80] width 128 height 17
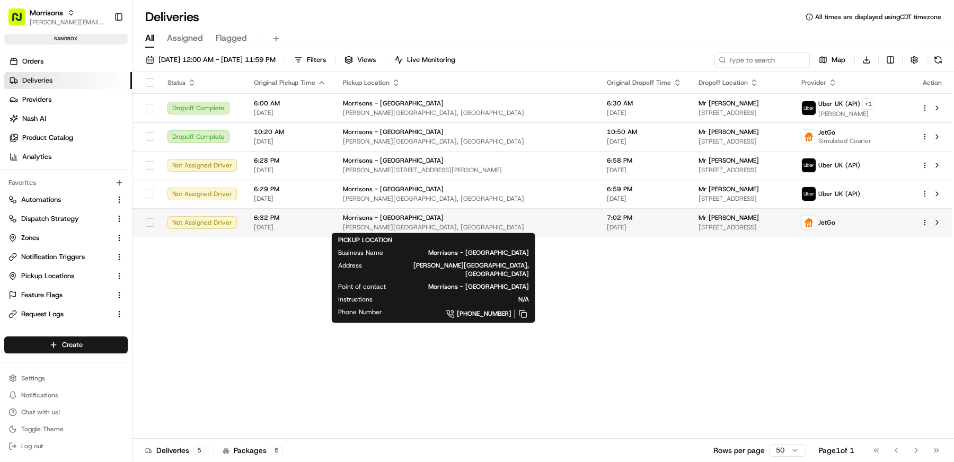
click at [469, 223] on span "Rushton Avenue, Bradford, England BD3, GB" at bounding box center [466, 227] width 247 height 8
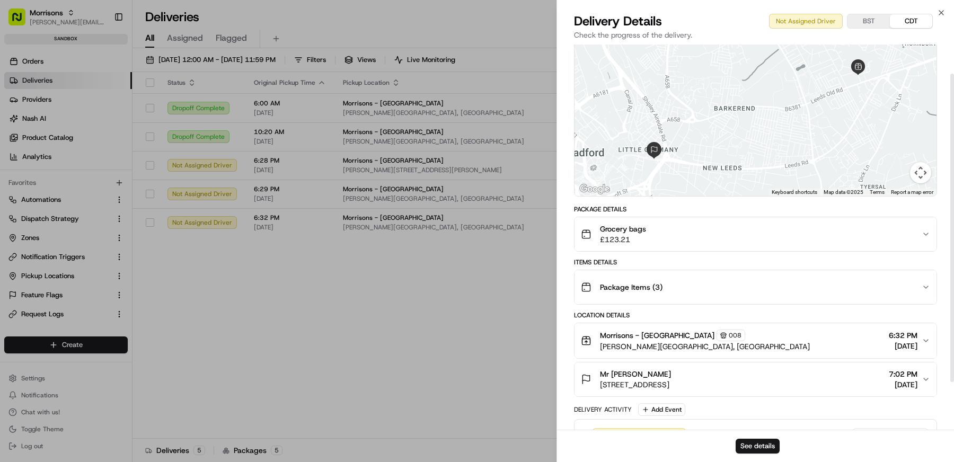
scroll to position [49, 0]
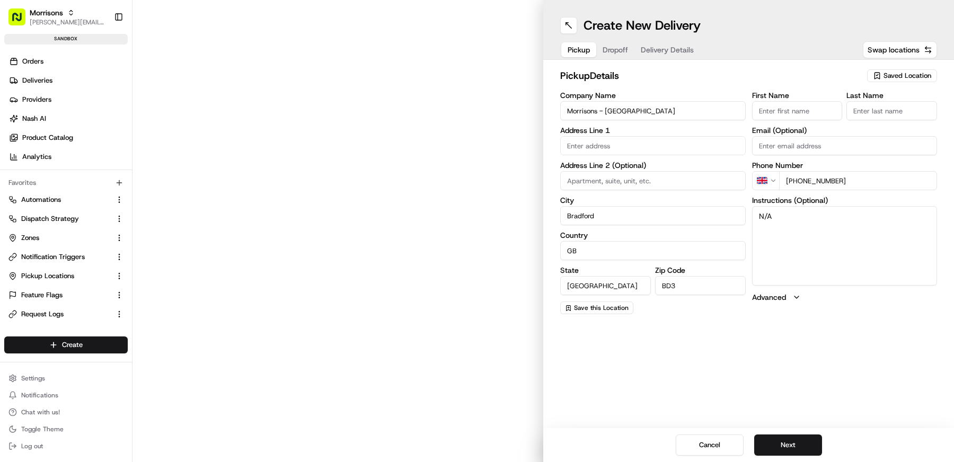
type input "[PERSON_NAME] Ave"
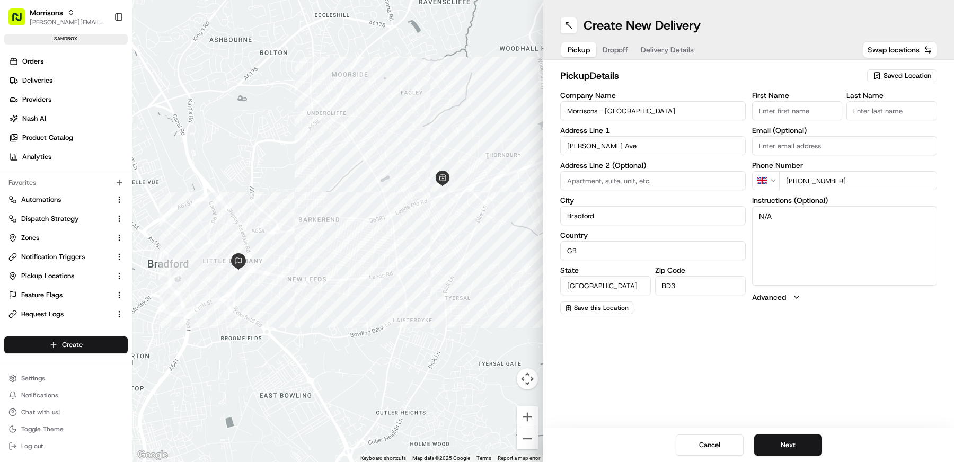
click at [898, 74] on span "Saved Location" at bounding box center [907, 76] width 48 height 10
type input "008"
click at [873, 115] on span "Morrisons - Thornbury (008)" at bounding box center [884, 116] width 130 height 10
type input "[PERSON_NAME][GEOGRAPHIC_DATA]"
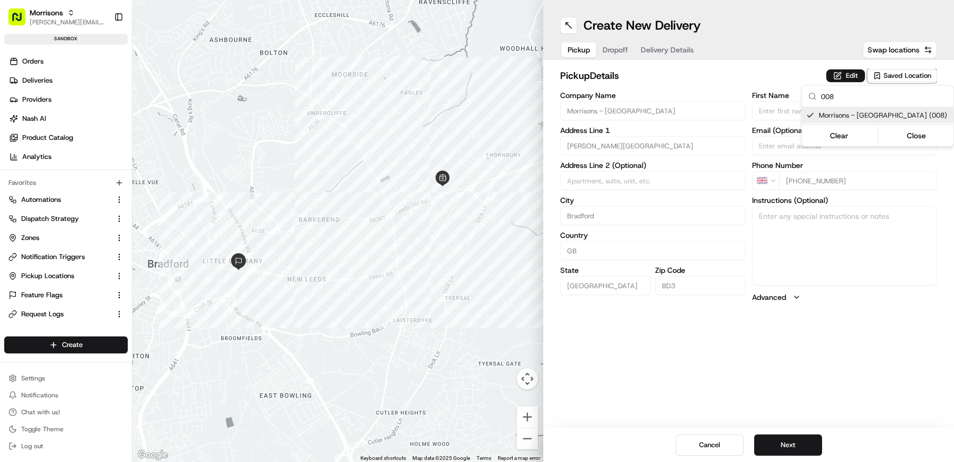
click at [774, 47] on html "Morrisons matt@usenash.com Toggle Sidebar sandbox Orders Deliveries Providers N…" at bounding box center [477, 231] width 954 height 462
click at [788, 444] on button "Next" at bounding box center [788, 445] width 68 height 21
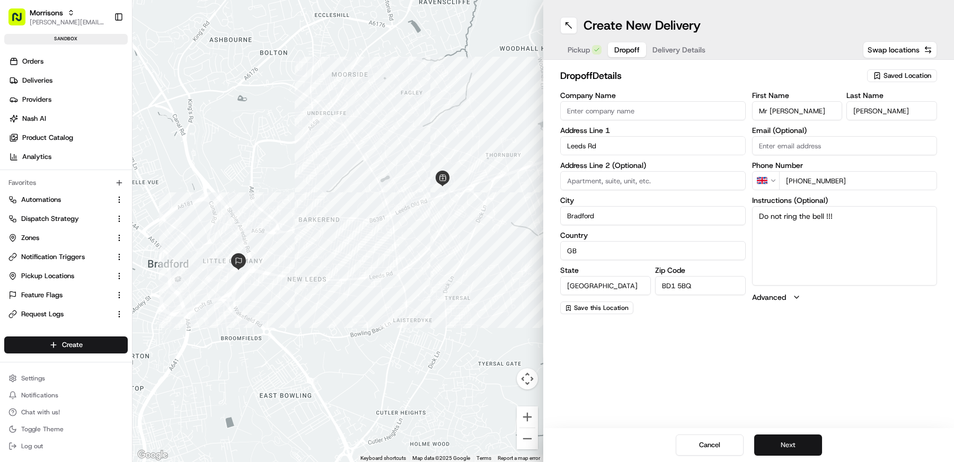
click at [788, 444] on button "Next" at bounding box center [788, 445] width 68 height 21
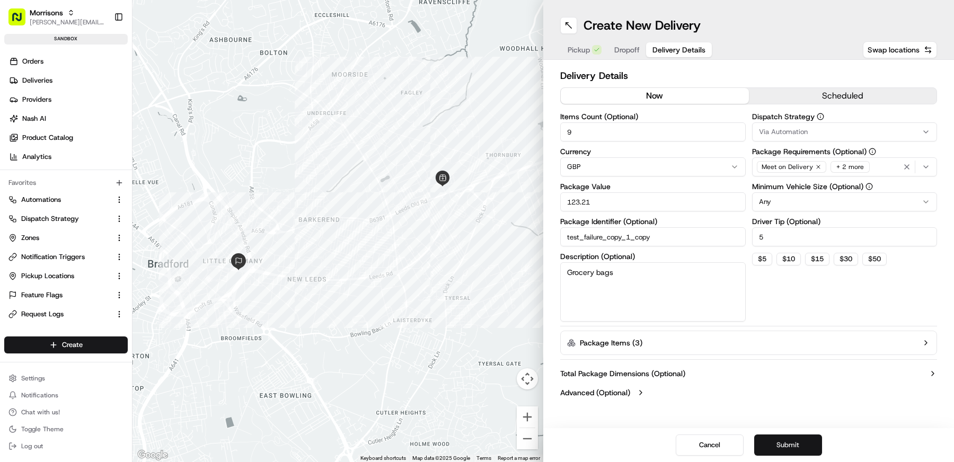
click at [788, 444] on button "Submit" at bounding box center [788, 445] width 68 height 21
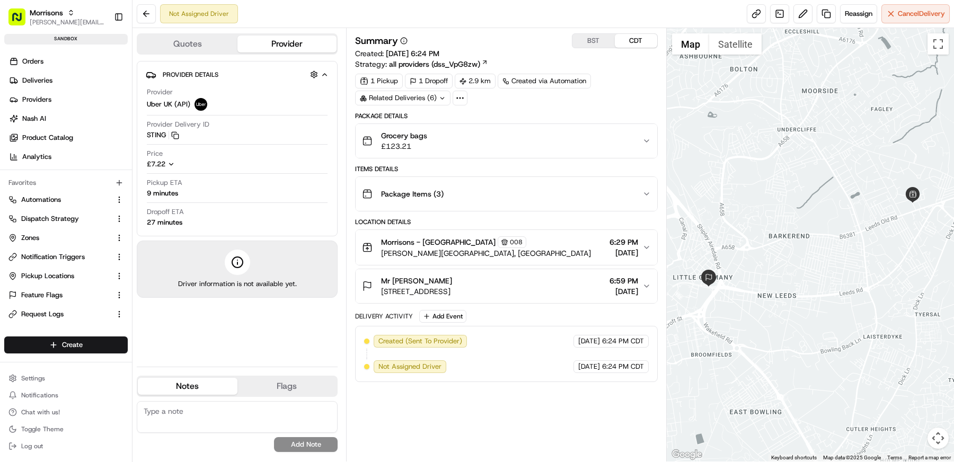
click at [201, 39] on button "Quotes" at bounding box center [188, 44] width 100 height 17
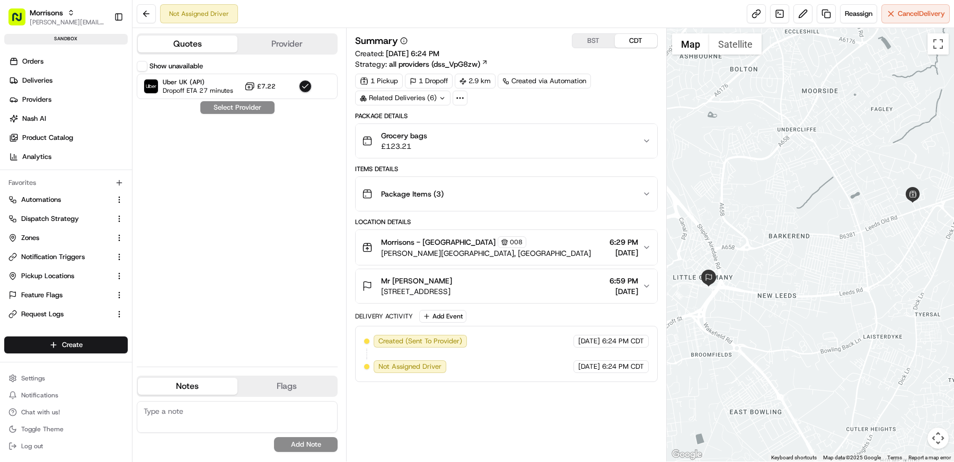
click at [144, 65] on button "Show unavailable" at bounding box center [142, 66] width 11 height 11
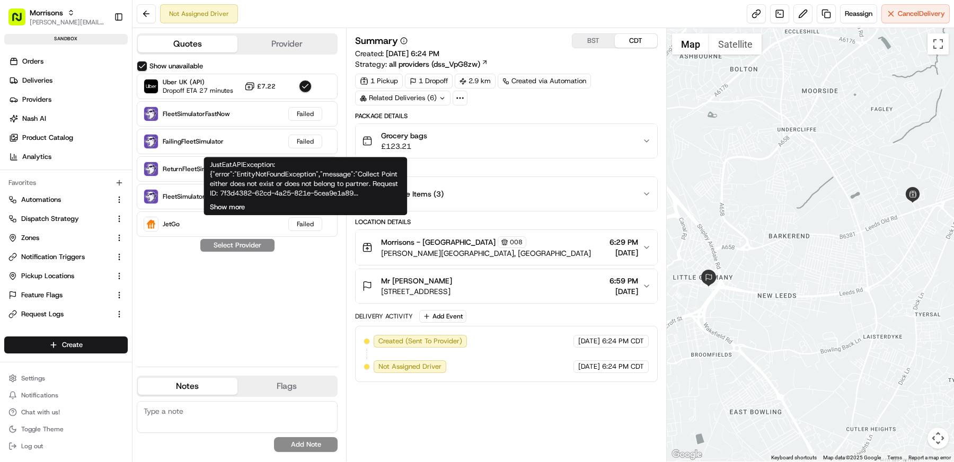
click at [225, 208] on button "Show more" at bounding box center [227, 207] width 35 height 10
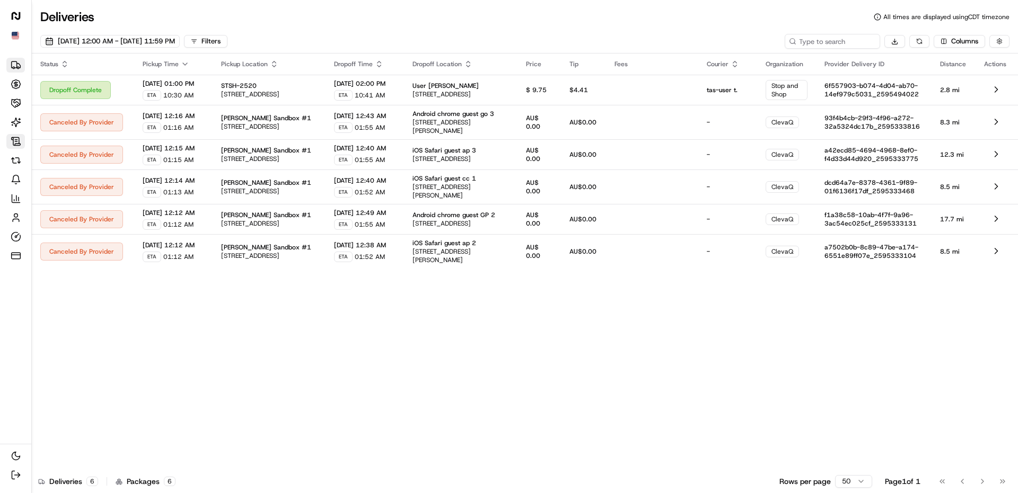
click at [15, 134] on link "Contracts" at bounding box center [15, 141] width 19 height 15
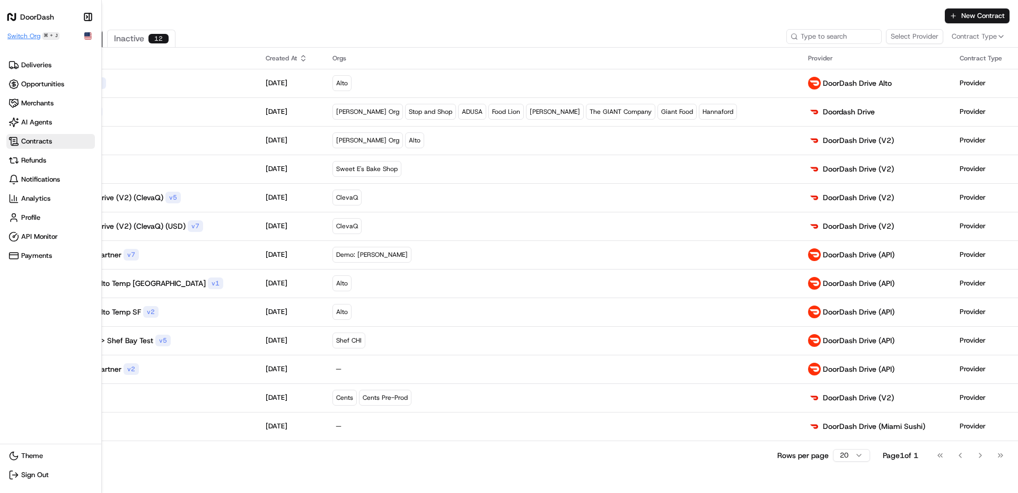
click at [22, 40] on span "Switch Org" at bounding box center [23, 36] width 33 height 8
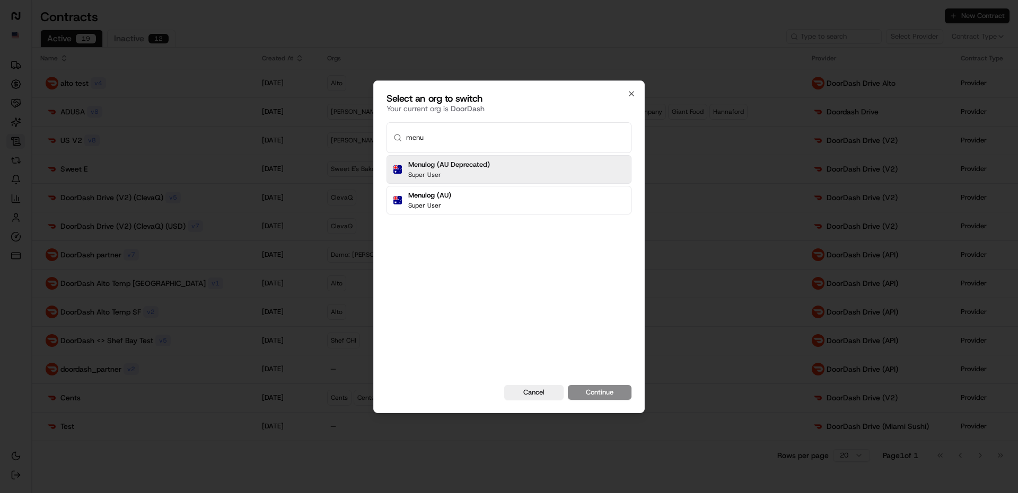
type input "menu"
click at [489, 37] on div at bounding box center [509, 246] width 1018 height 493
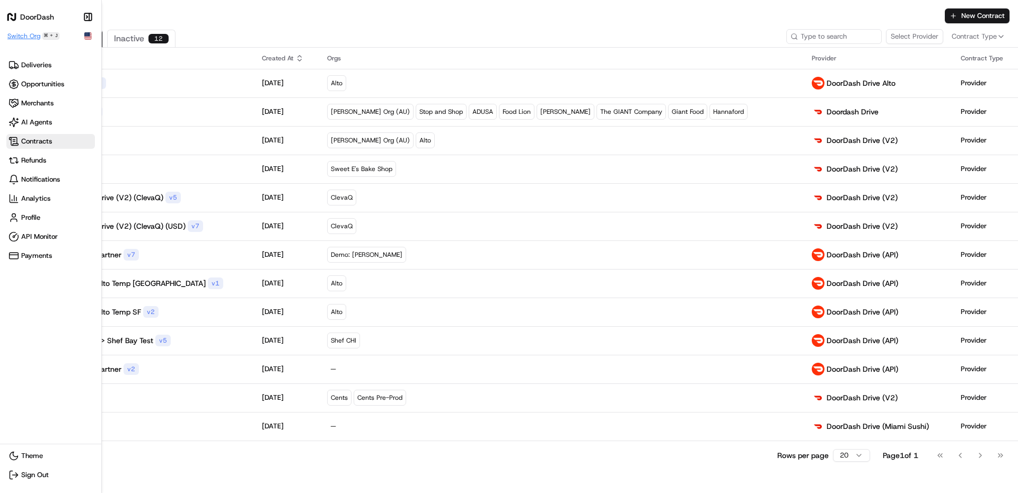
click at [17, 33] on span "Switch Org" at bounding box center [23, 36] width 33 height 8
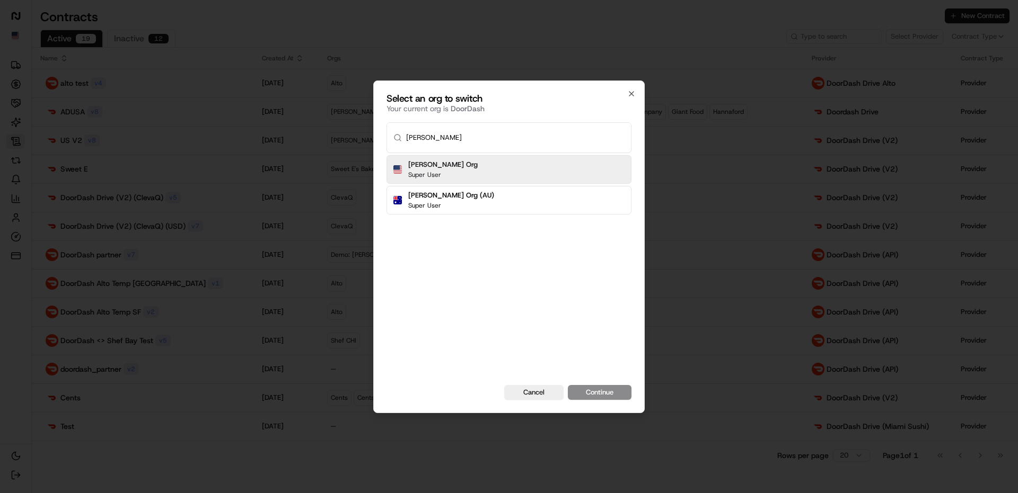
type input "[PERSON_NAME]"
click at [416, 167] on h2 "[PERSON_NAME] Org" at bounding box center [442, 165] width 69 height 10
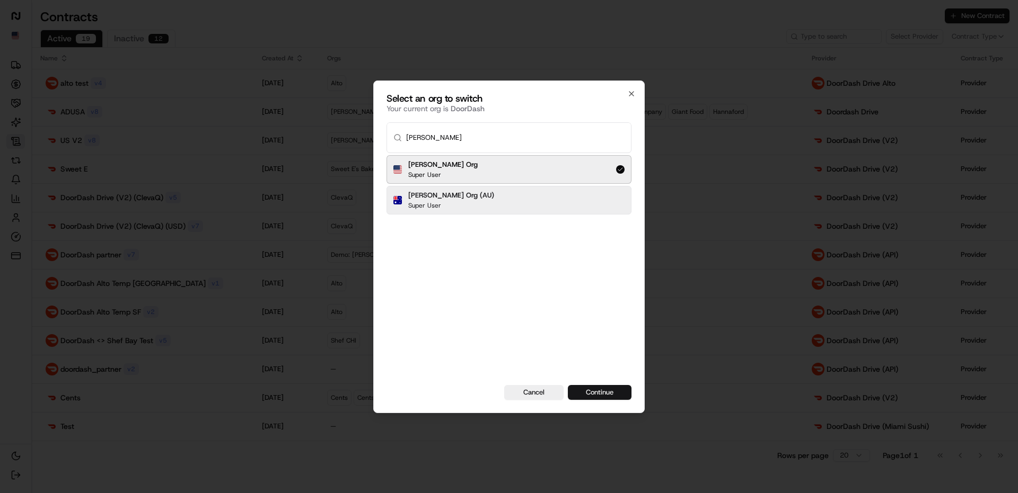
click at [612, 393] on button "Continue" at bounding box center [600, 392] width 64 height 15
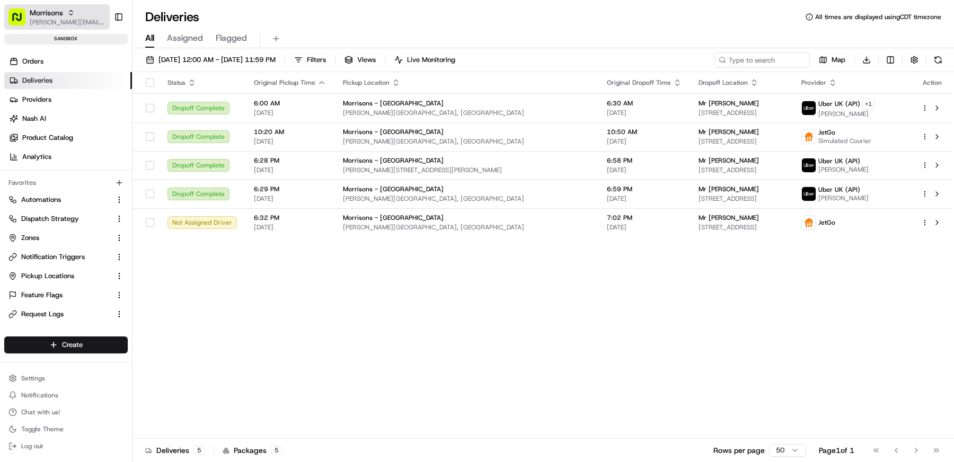
click at [51, 23] on span "[PERSON_NAME][EMAIL_ADDRESS][DOMAIN_NAME]" at bounding box center [68, 22] width 76 height 8
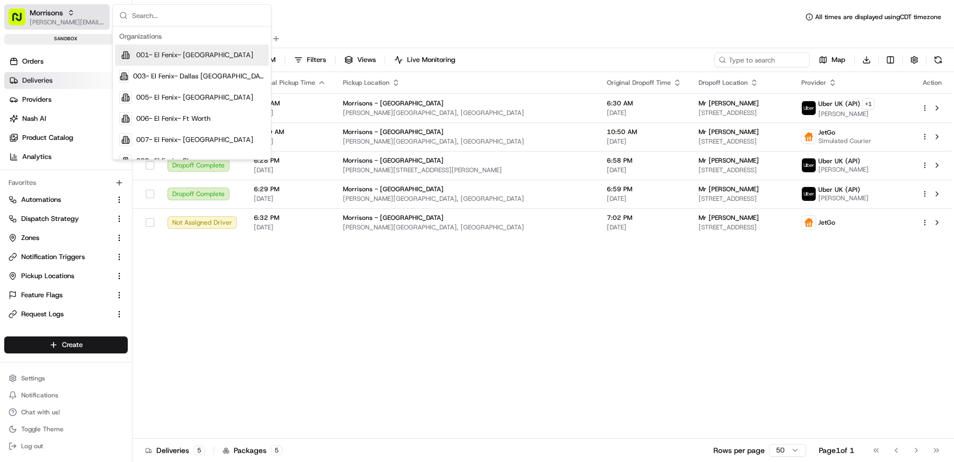
type input "a"
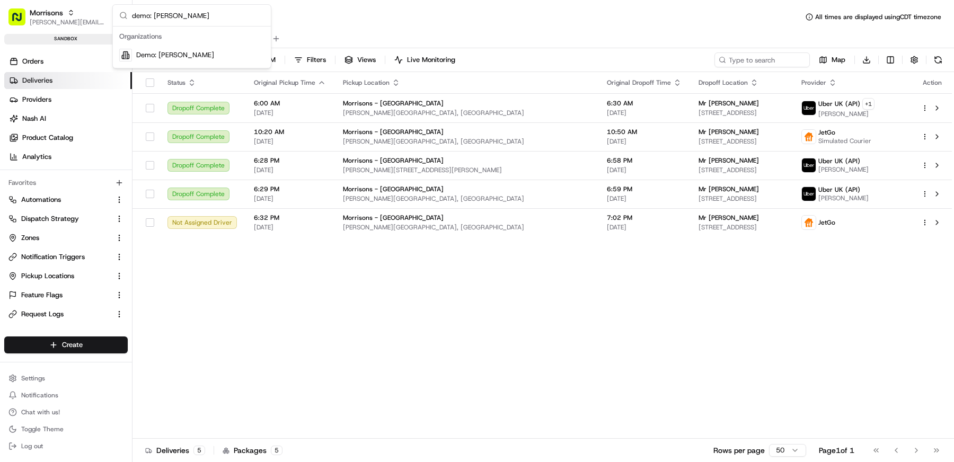
type input "demo: [PERSON_NAME]"
click at [188, 54] on div "Demo: [PERSON_NAME]" at bounding box center [192, 55] width 154 height 21
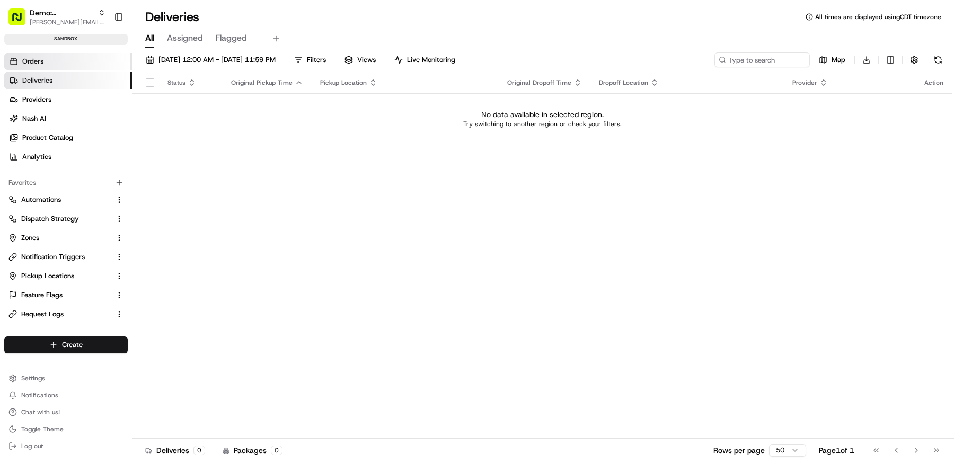
click at [73, 66] on link "Orders" at bounding box center [68, 61] width 128 height 17
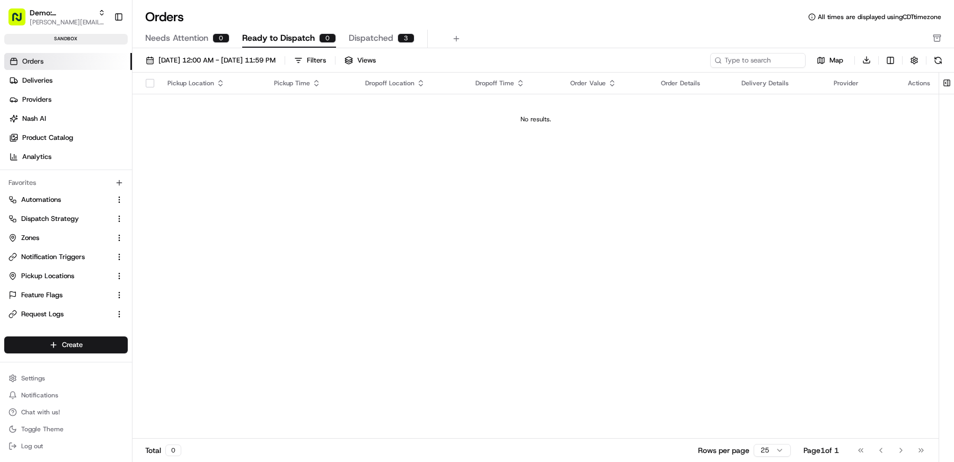
click at [193, 32] on span "Needs Attention" at bounding box center [176, 38] width 63 height 13
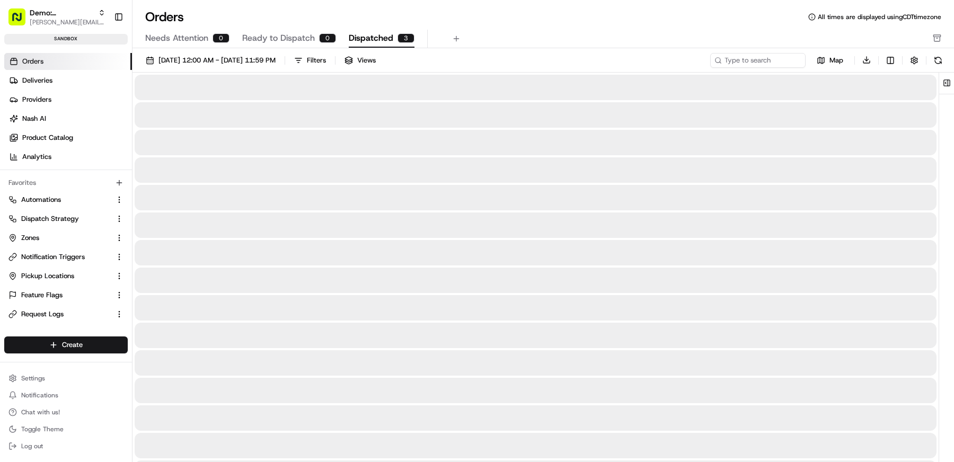
click at [351, 32] on span "Dispatched" at bounding box center [371, 38] width 45 height 13
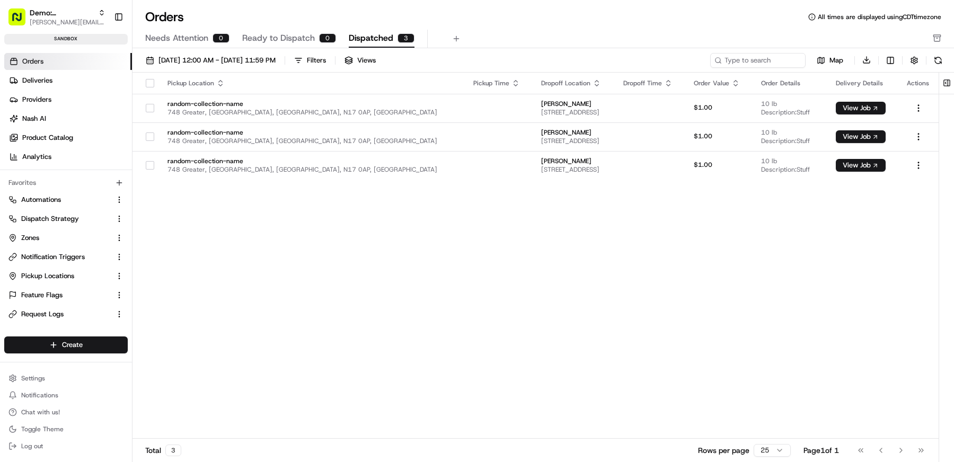
click at [268, 42] on span "Ready to Dispatch" at bounding box center [278, 38] width 73 height 13
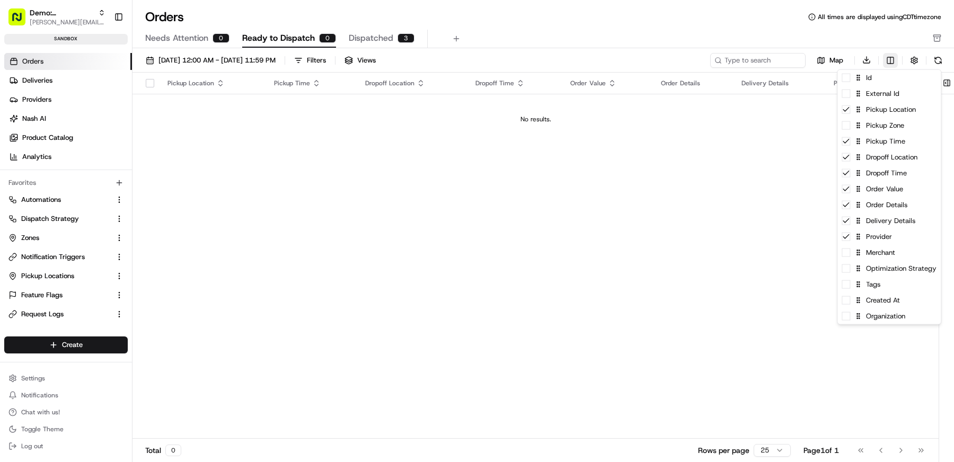
click at [887, 61] on html "Demo: Matthew matt@usenash.com Toggle Sidebar sandbox Orders Deliveries Provide…" at bounding box center [477, 231] width 954 height 462
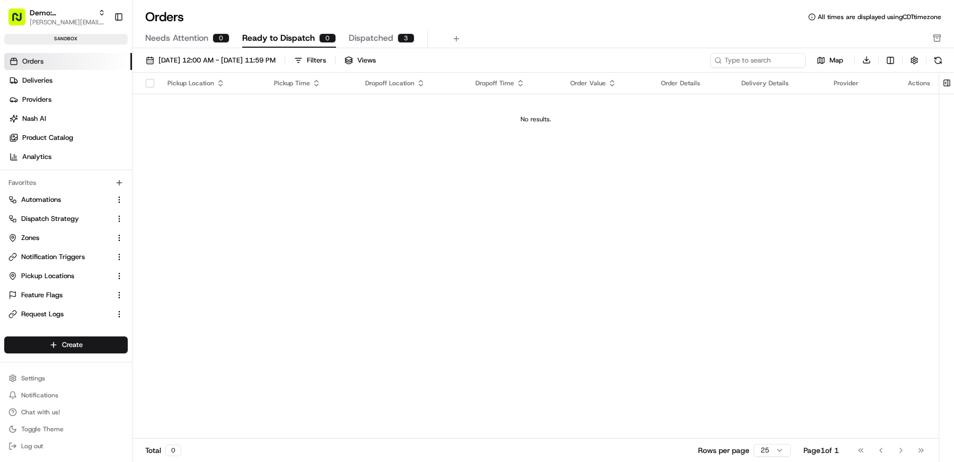
click at [719, 175] on html "Demo: Matthew matt@usenash.com Toggle Sidebar sandbox Orders Deliveries Provide…" at bounding box center [477, 231] width 954 height 462
click at [48, 312] on span "Request Logs" at bounding box center [42, 315] width 42 height 10
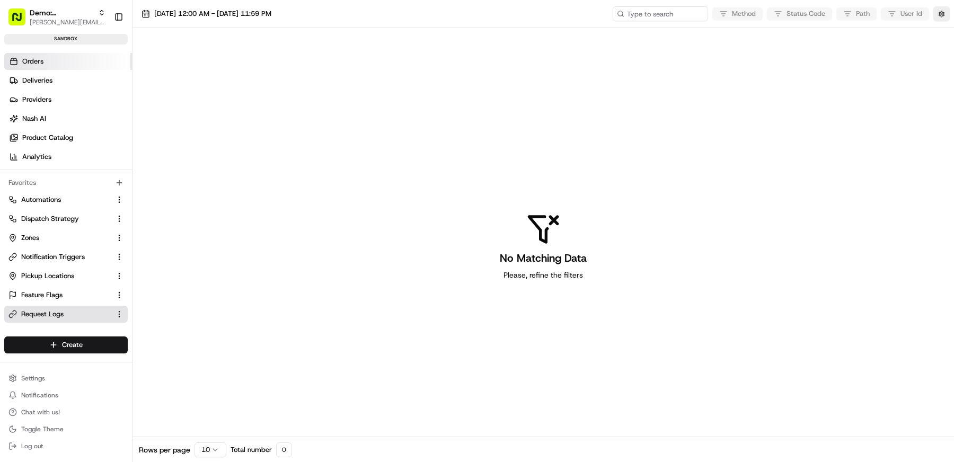
click at [60, 59] on link "Orders" at bounding box center [68, 61] width 128 height 17
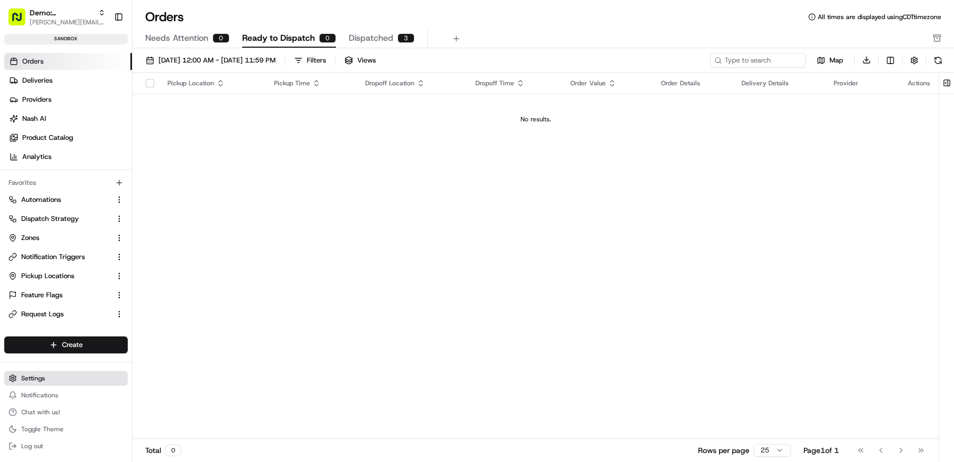
click at [49, 379] on button "Settings" at bounding box center [65, 378] width 123 height 15
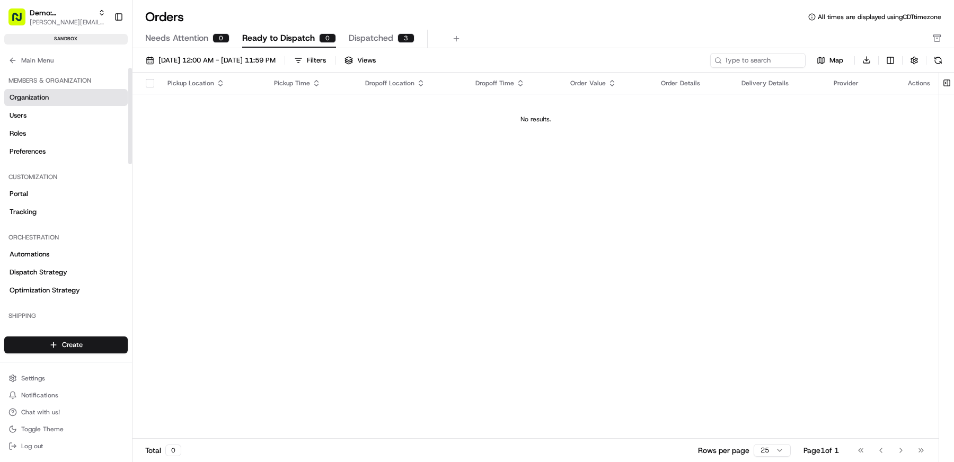
click at [41, 95] on span "Organization" at bounding box center [29, 98] width 39 height 10
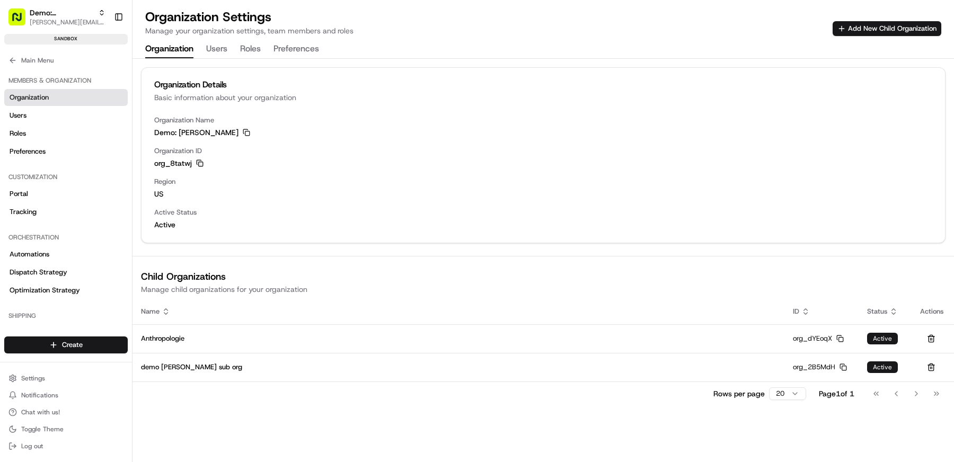
click at [202, 163] on icon "button" at bounding box center [199, 163] width 7 height 7
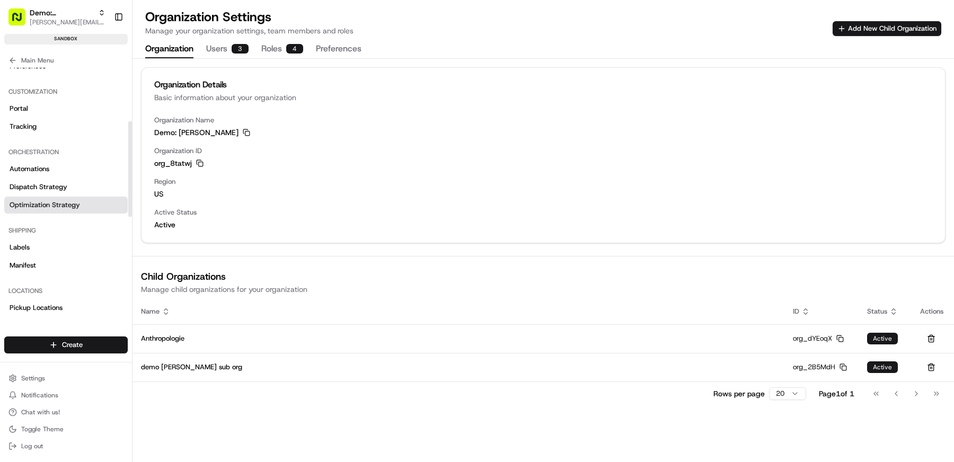
scroll to position [401, 0]
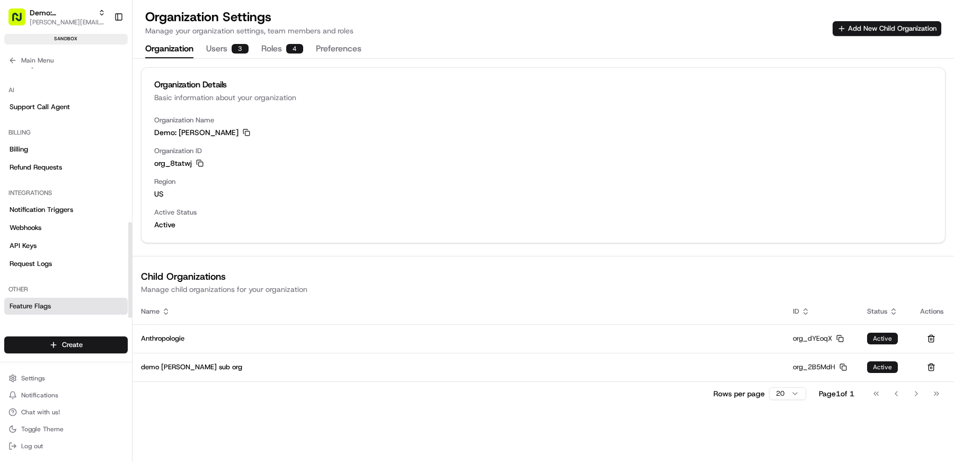
click at [64, 308] on link "Feature Flags" at bounding box center [65, 306] width 123 height 17
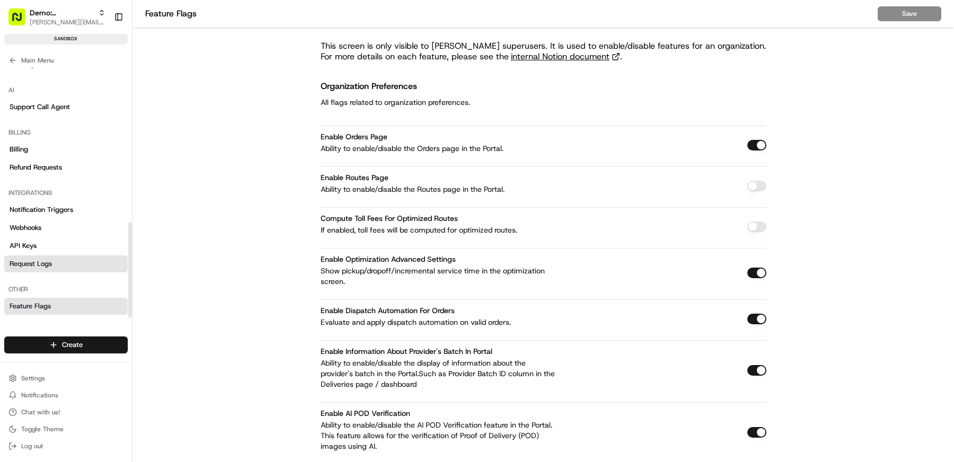
click at [60, 258] on link "Request Logs" at bounding box center [65, 263] width 123 height 17
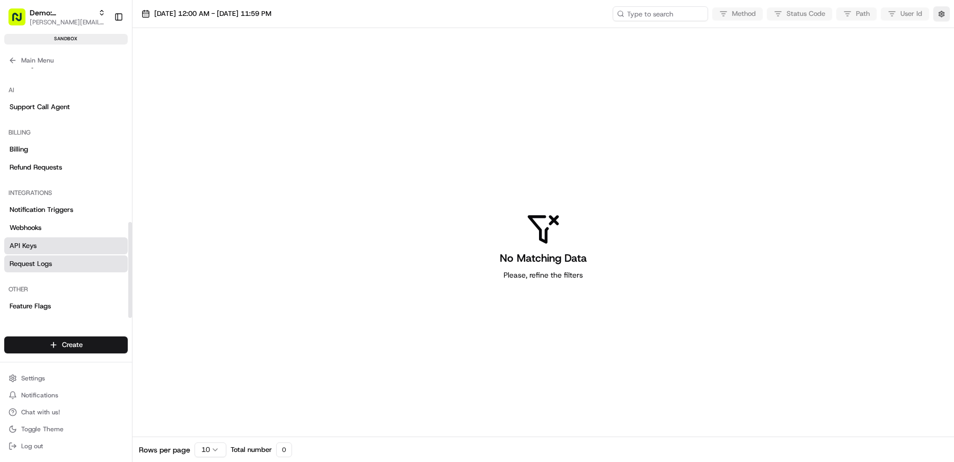
click at [56, 238] on link "API Keys" at bounding box center [65, 245] width 123 height 17
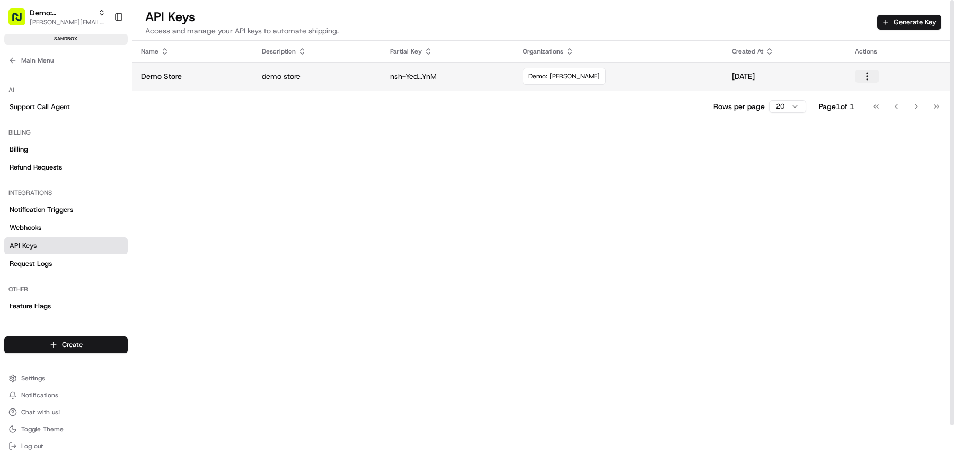
click at [864, 70] on button "button" at bounding box center [867, 76] width 24 height 13
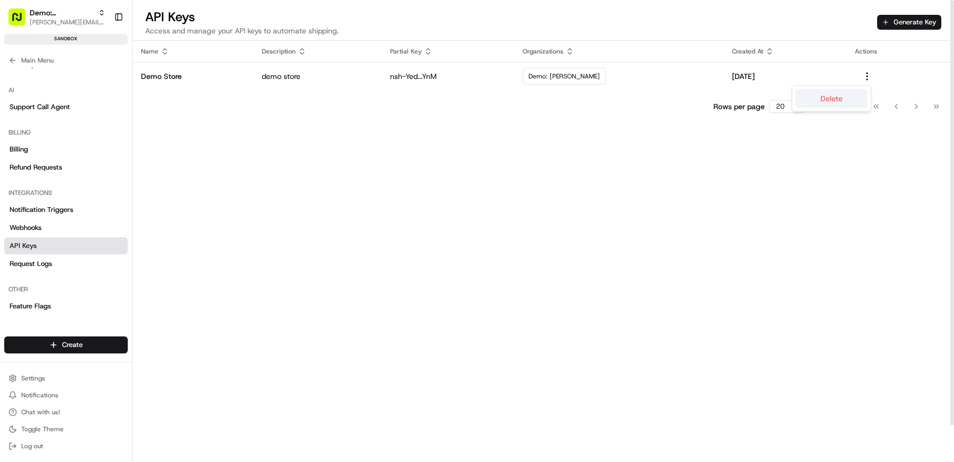
click at [840, 95] on button "Delete" at bounding box center [832, 98] width 72 height 19
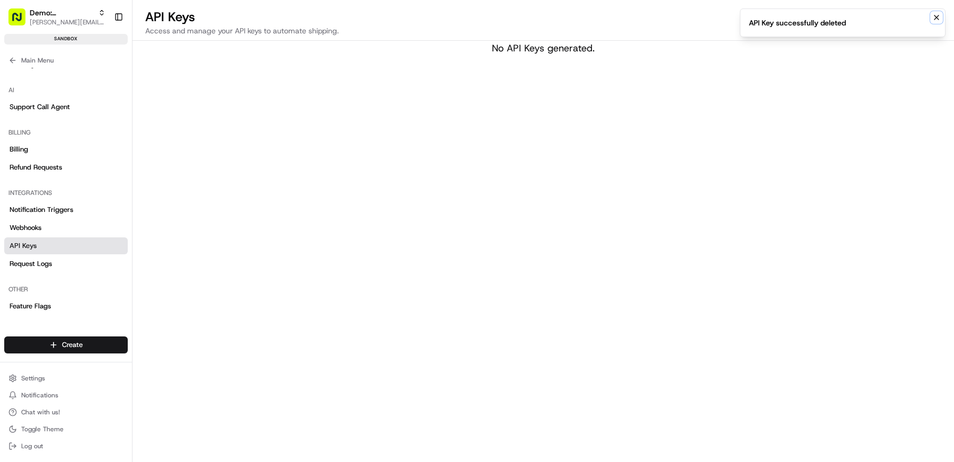
click at [942, 21] on button "Notifications (F8)" at bounding box center [936, 17] width 13 height 13
click at [925, 21] on button "Generate Key" at bounding box center [909, 22] width 64 height 15
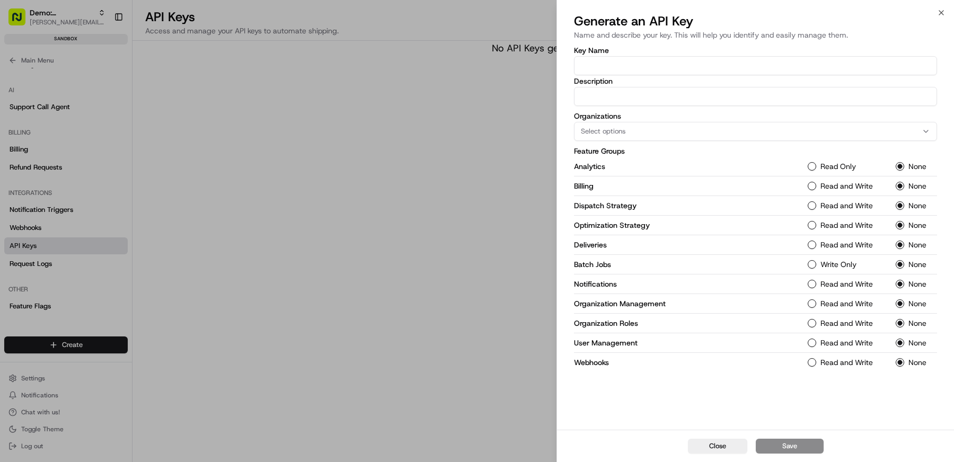
click at [649, 70] on input "Key Name" at bounding box center [755, 65] width 363 height 19
type input "d"
type input "demo key"
click at [668, 126] on button "Select options" at bounding box center [755, 131] width 363 height 19
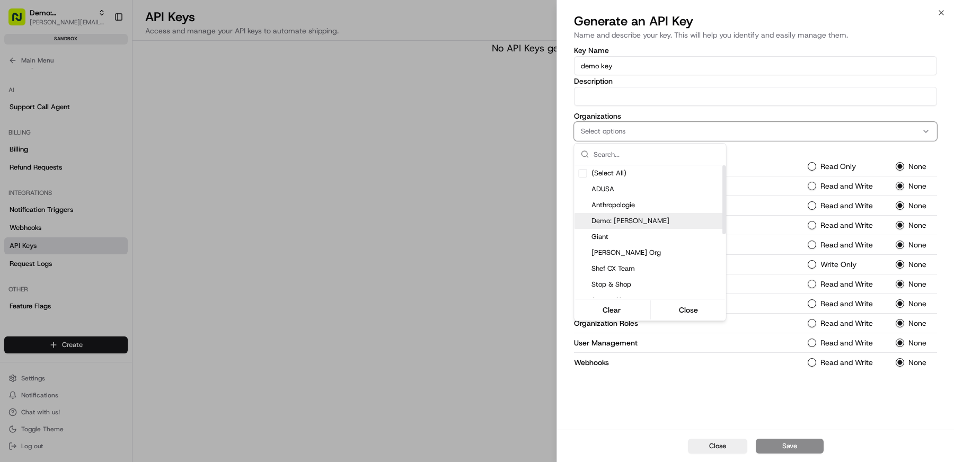
click at [644, 216] on span "Demo: [PERSON_NAME]" at bounding box center [656, 221] width 130 height 10
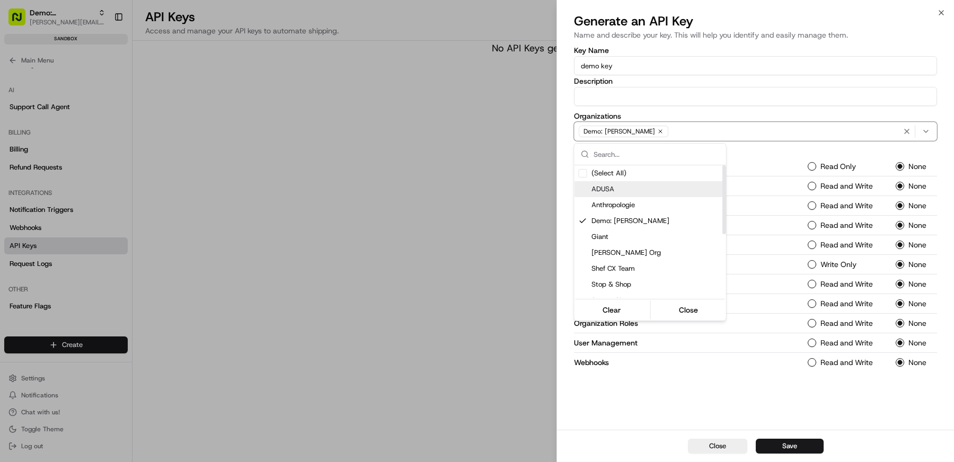
click at [792, 149] on div at bounding box center [477, 231] width 954 height 462
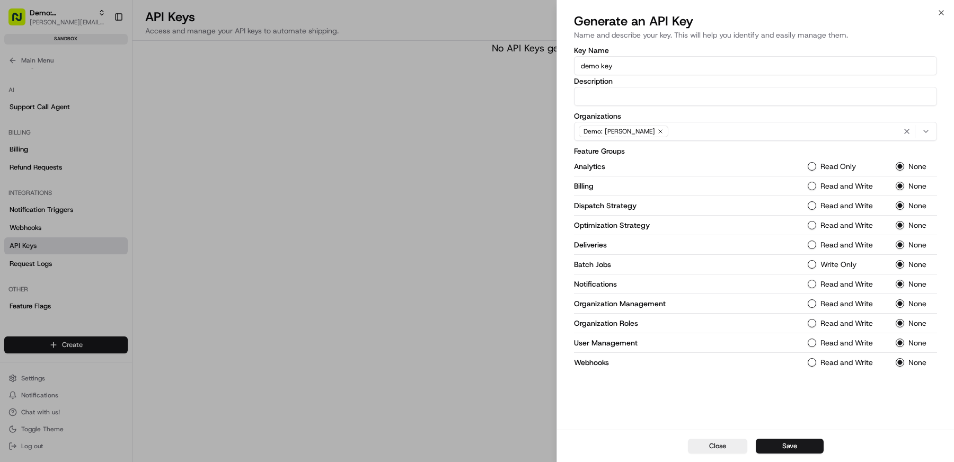
click at [809, 164] on button "Read Only" at bounding box center [812, 166] width 8 height 8
click at [809, 185] on button "Read and Write" at bounding box center [812, 186] width 8 height 8
click at [811, 204] on Strategy-1 "Read and Write" at bounding box center [812, 205] width 8 height 8
click at [811, 227] on Strategy-1 "Read and Write" at bounding box center [812, 225] width 8 height 8
click at [810, 245] on button "Read and Write" at bounding box center [812, 245] width 8 height 8
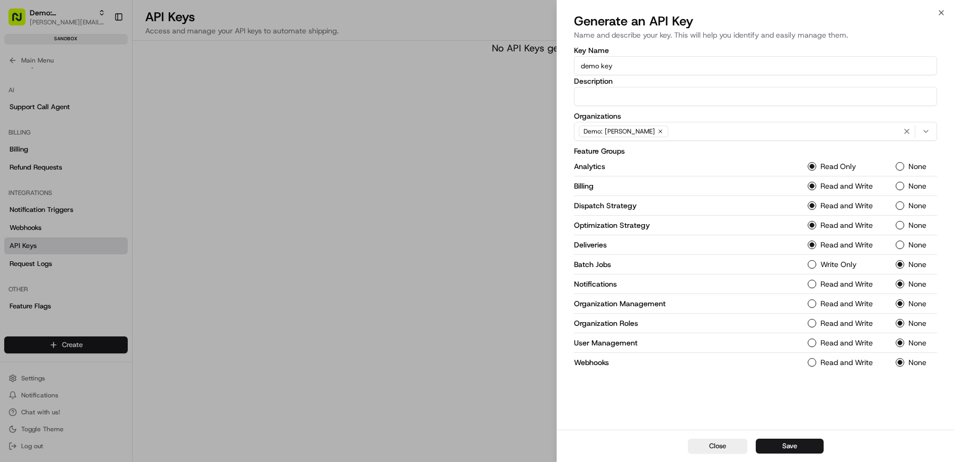
click at [810, 262] on Jobs-1 "Write Only" at bounding box center [812, 264] width 8 height 8
click at [810, 283] on button "Read and Write" at bounding box center [812, 284] width 8 height 8
click at [810, 301] on Management-1 "Read and Write" at bounding box center [812, 303] width 8 height 8
click at [810, 322] on Roles-1 "Read and Write" at bounding box center [812, 323] width 8 height 8
click at [810, 333] on div "User Management Read and Write None" at bounding box center [755, 343] width 363 height 20
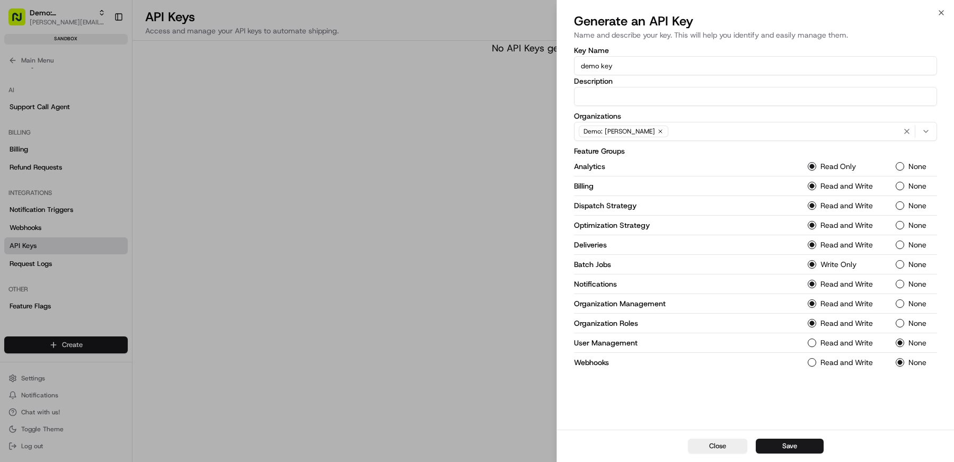
click at [810, 358] on button "Read and Write" at bounding box center [812, 362] width 8 height 8
click at [810, 345] on div "Read and Write" at bounding box center [845, 343] width 75 height 8
click at [810, 344] on Management-1 "Read and Write" at bounding box center [812, 343] width 8 height 8
click at [794, 440] on button "Save" at bounding box center [790, 446] width 68 height 15
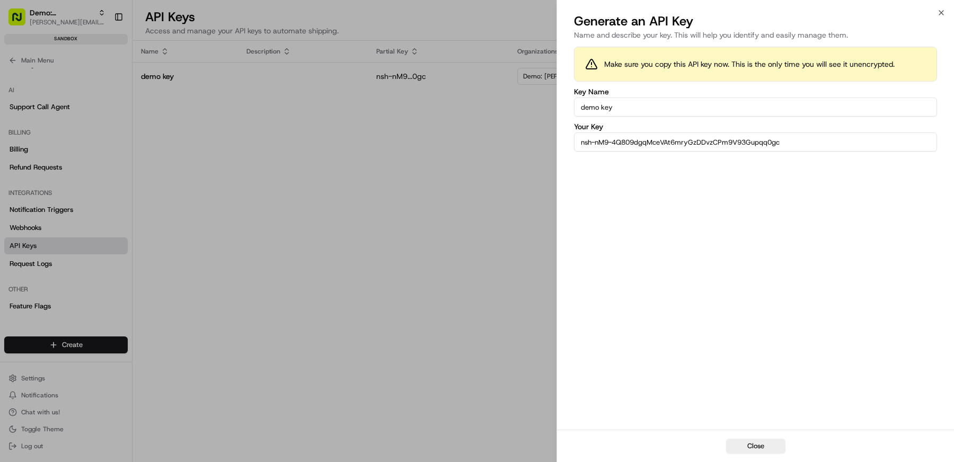
drag, startPoint x: 786, startPoint y: 143, endPoint x: 512, endPoint y: 143, distance: 274.0
click at [512, 143] on body "Demo: Matthew matt@usenash.com Toggle Sidebar sandbox Orders Deliveries Provide…" at bounding box center [477, 231] width 954 height 462
click at [195, 186] on div at bounding box center [477, 231] width 954 height 462
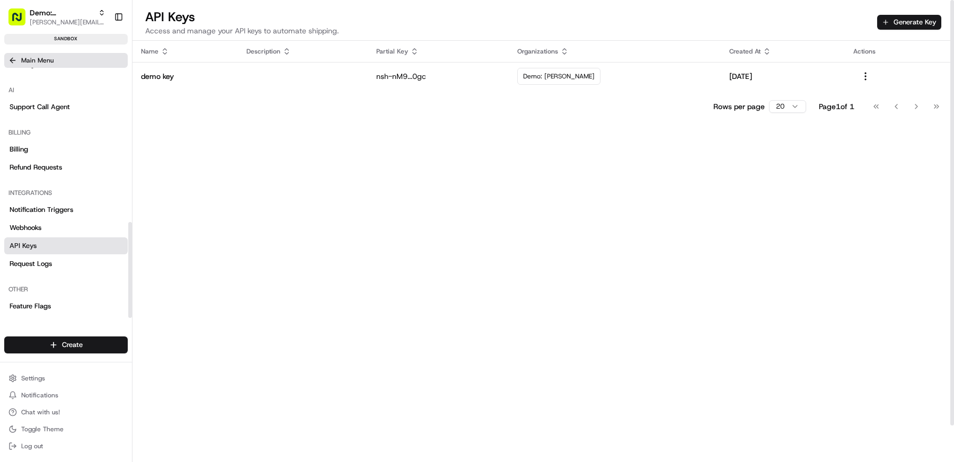
click at [19, 57] on button "Main Menu" at bounding box center [65, 60] width 123 height 15
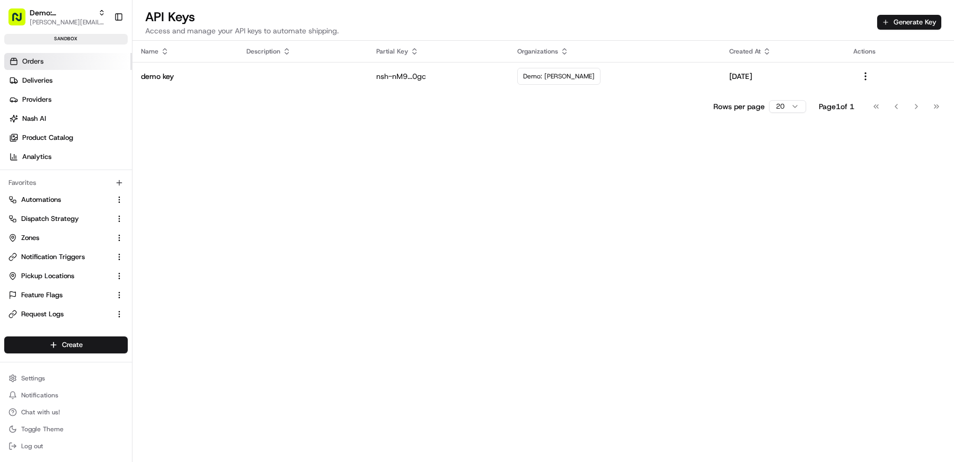
click at [38, 55] on link "Orders" at bounding box center [68, 61] width 128 height 17
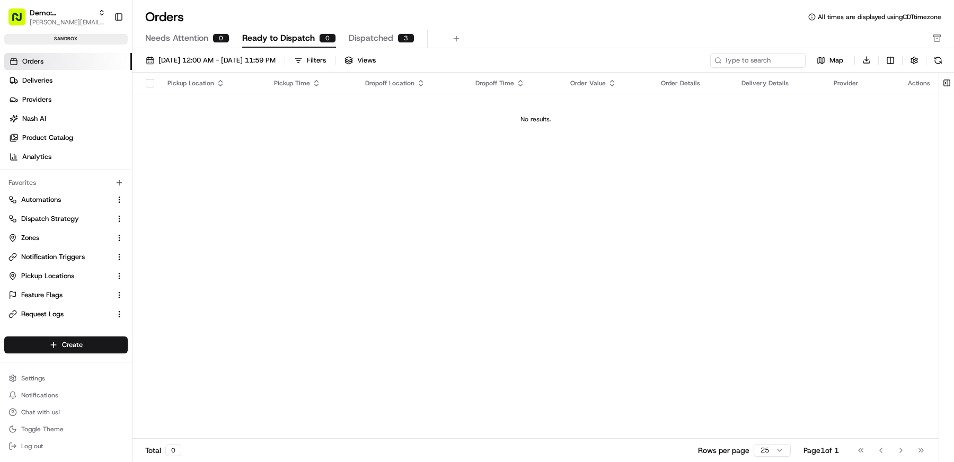
click at [197, 40] on span "Needs Attention" at bounding box center [176, 38] width 63 height 13
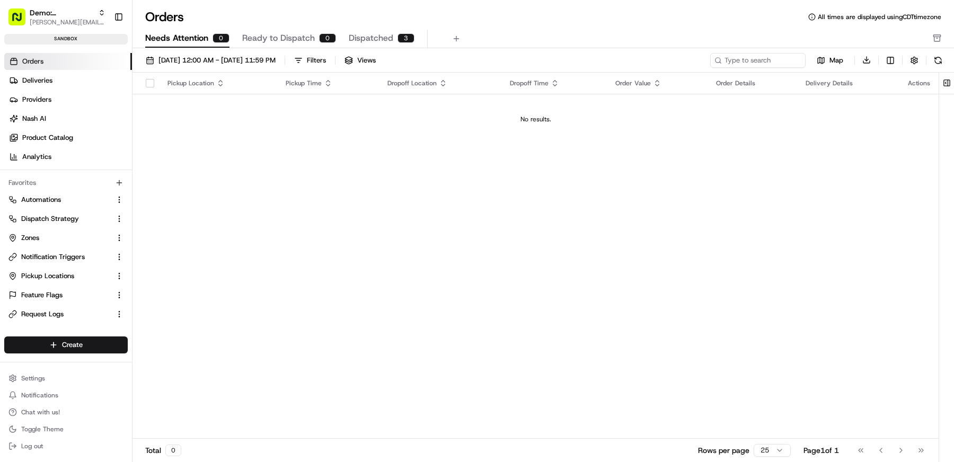
click at [310, 38] on span "Ready to Dispatch" at bounding box center [278, 38] width 73 height 13
